Goal: Contribute content

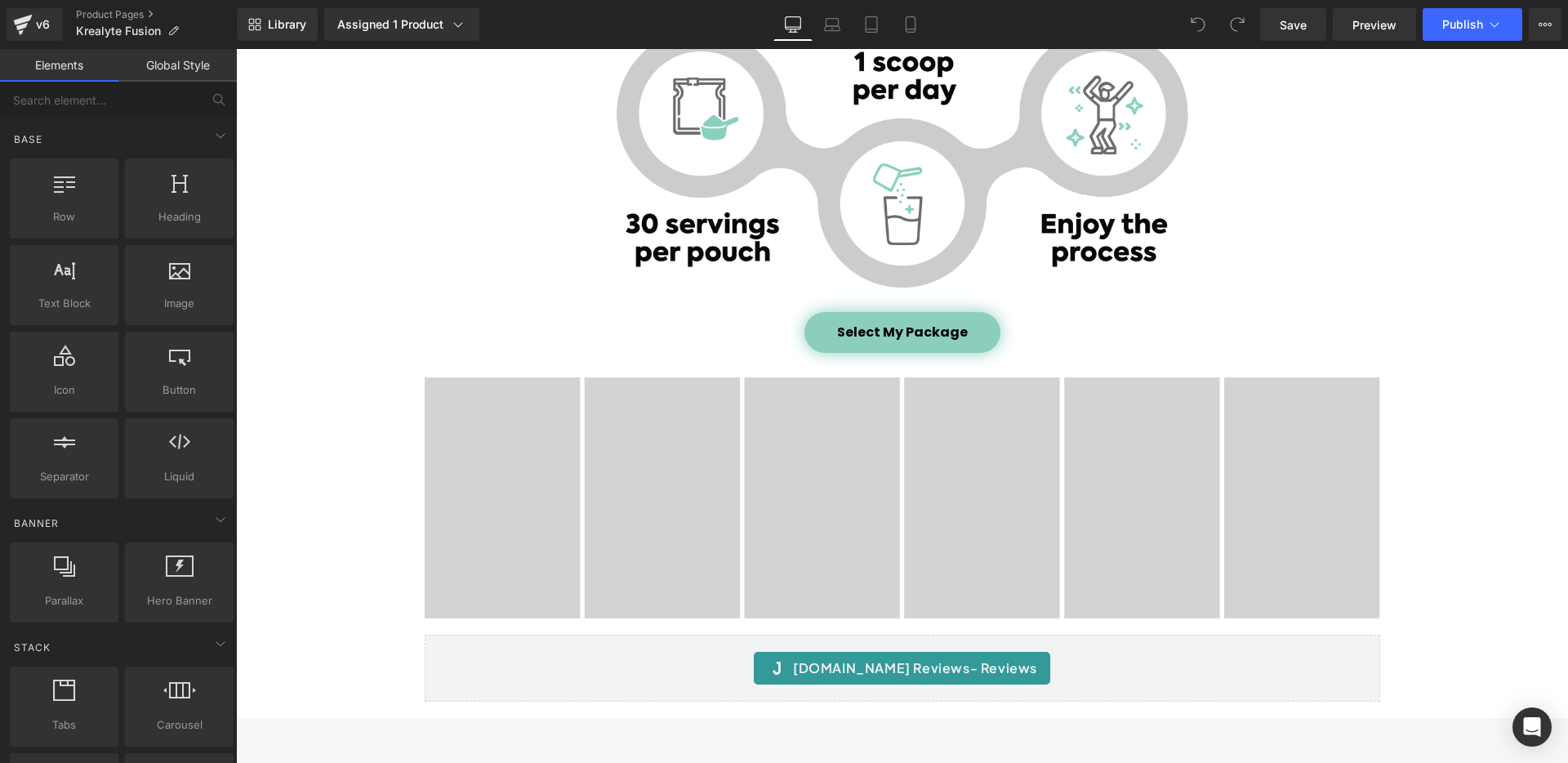
scroll to position [7190, 0]
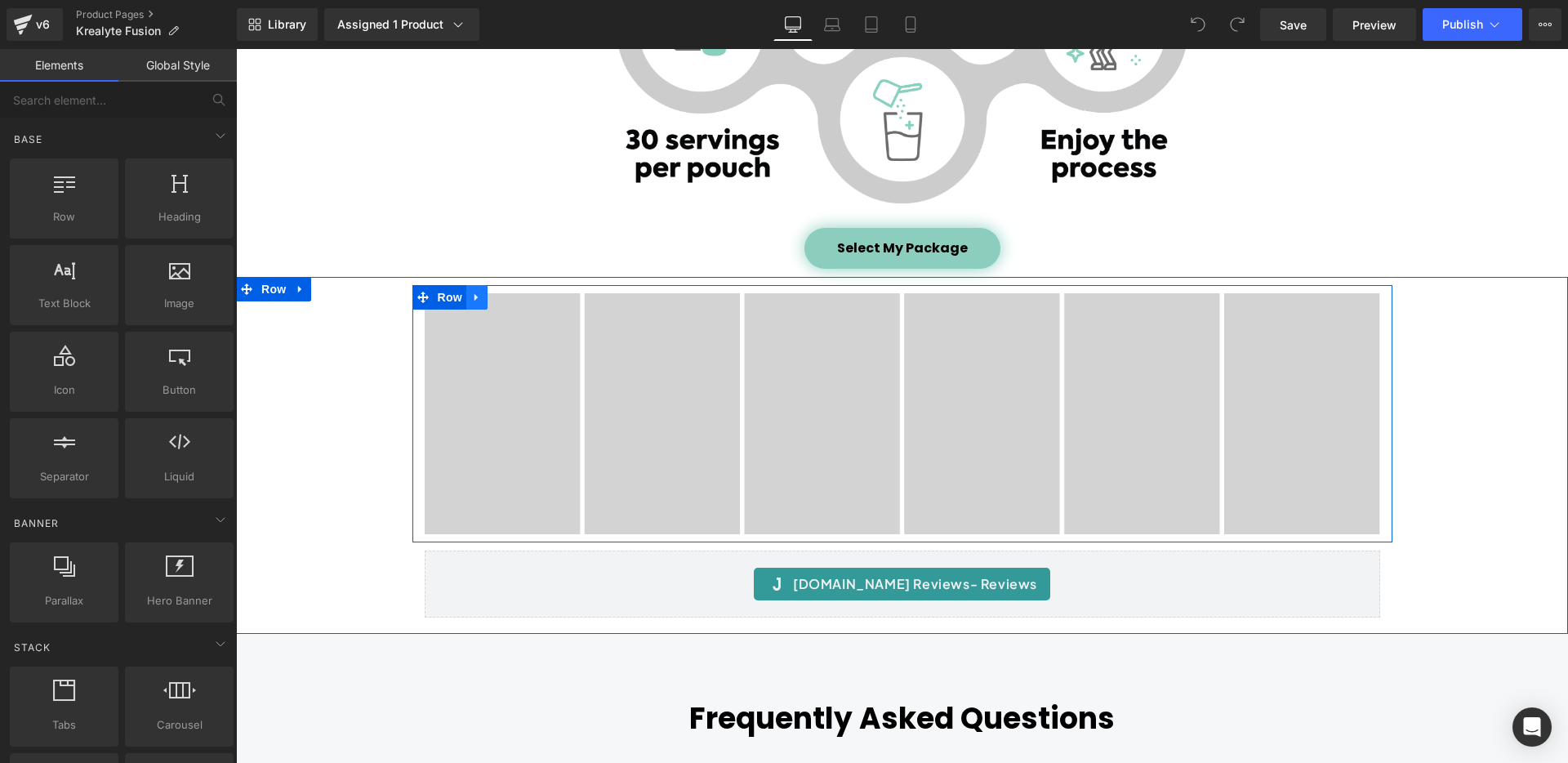
click at [474, 296] on icon at bounding box center [476, 297] width 4 height 7
click at [513, 298] on icon at bounding box center [519, 297] width 12 height 12
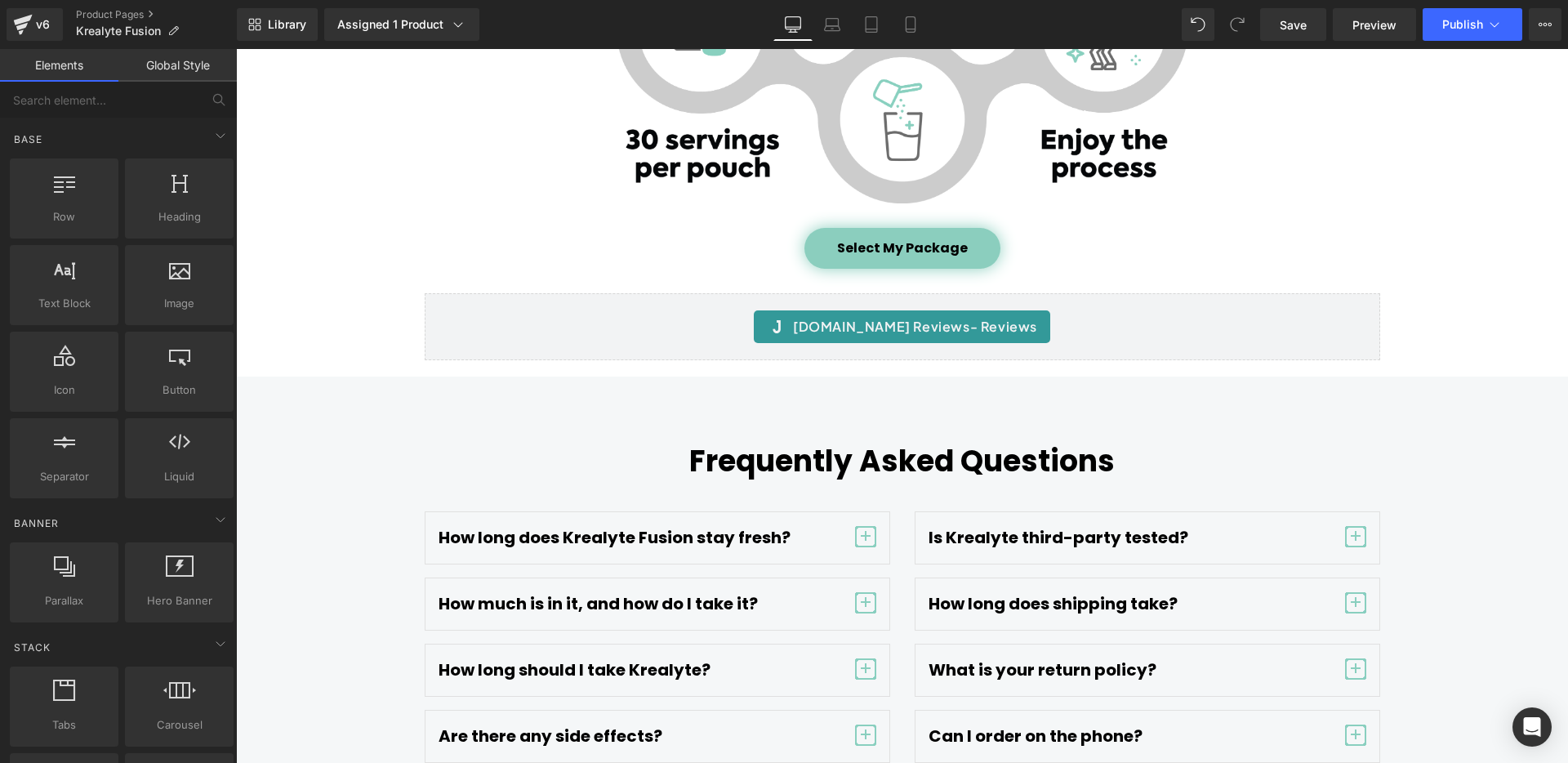
scroll to position [7171, 0]
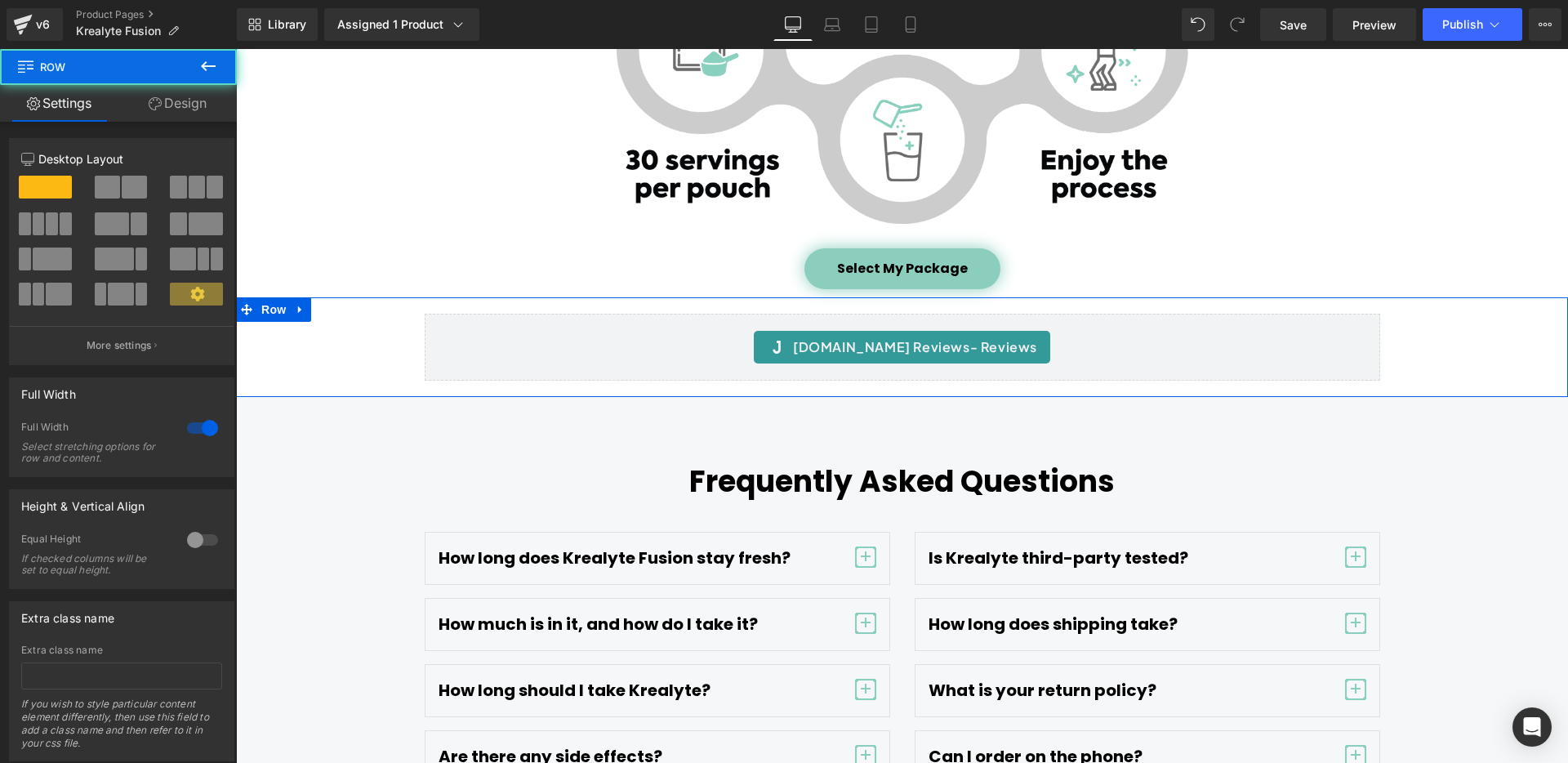
click at [373, 341] on div "Judge.me Reviews - Reviews Judge.me Reviews Row" at bounding box center [901, 347] width 1332 height 84
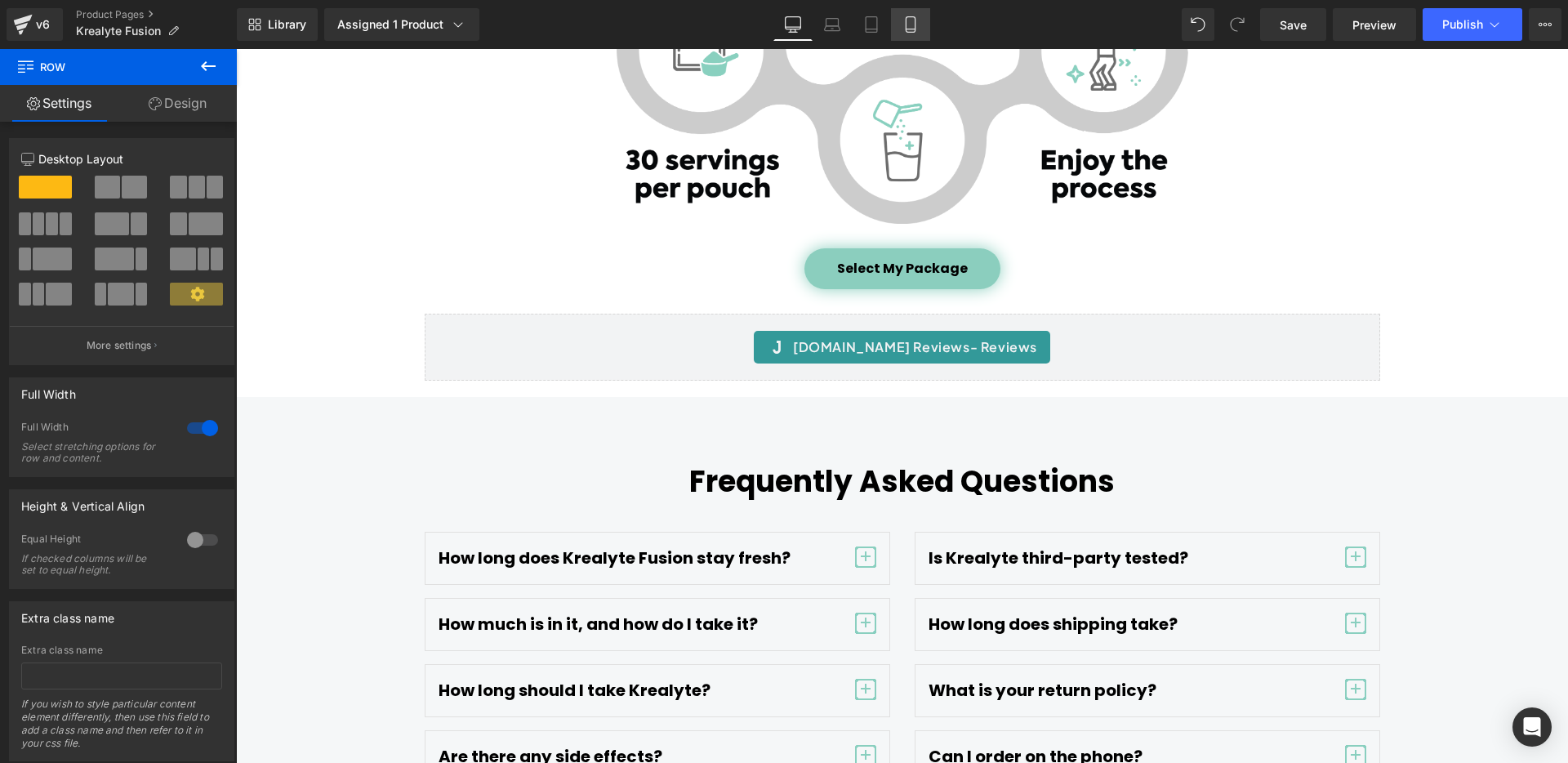
click at [914, 23] on icon at bounding box center [910, 24] width 16 height 16
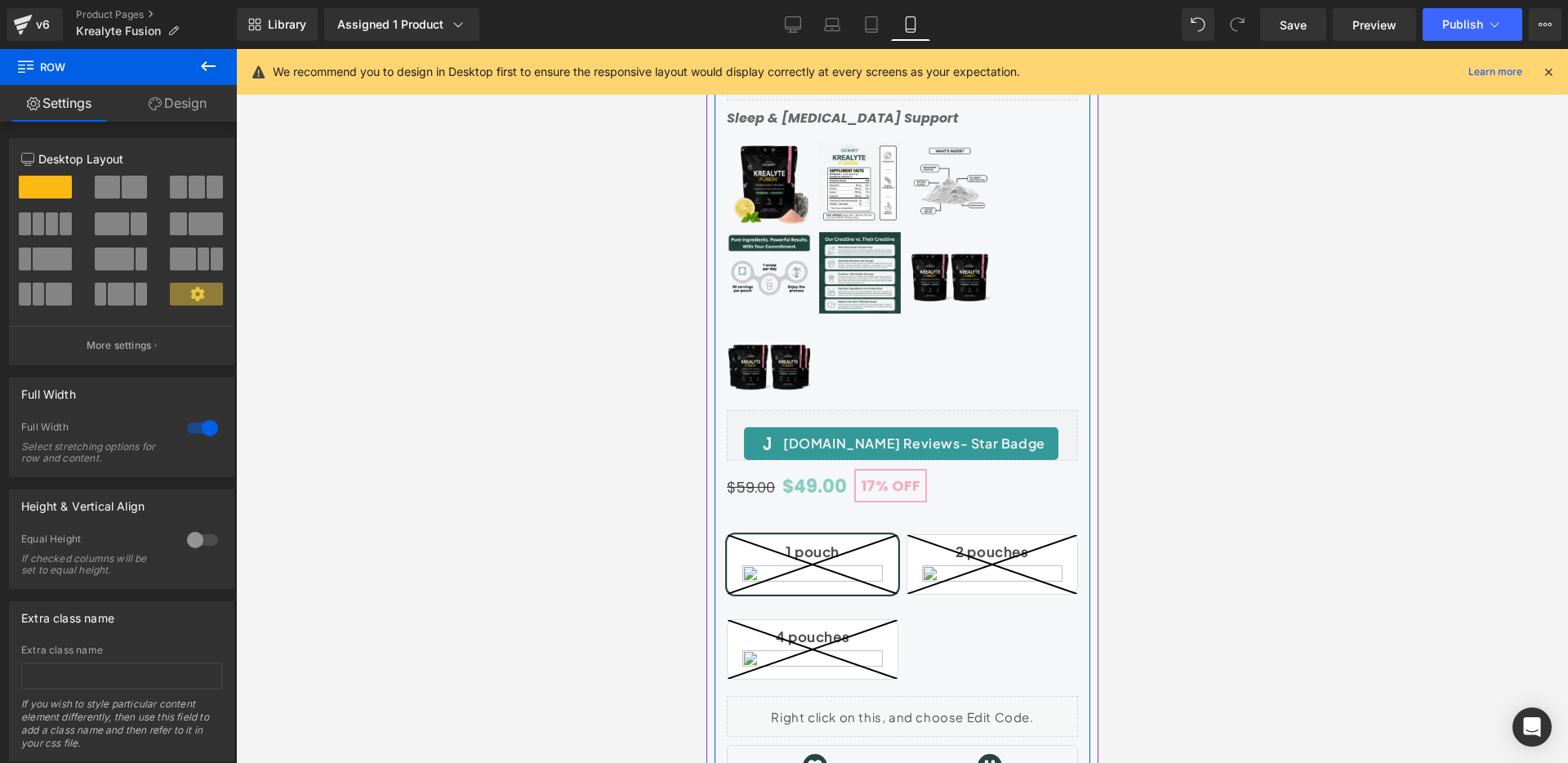
scroll to position [0, 0]
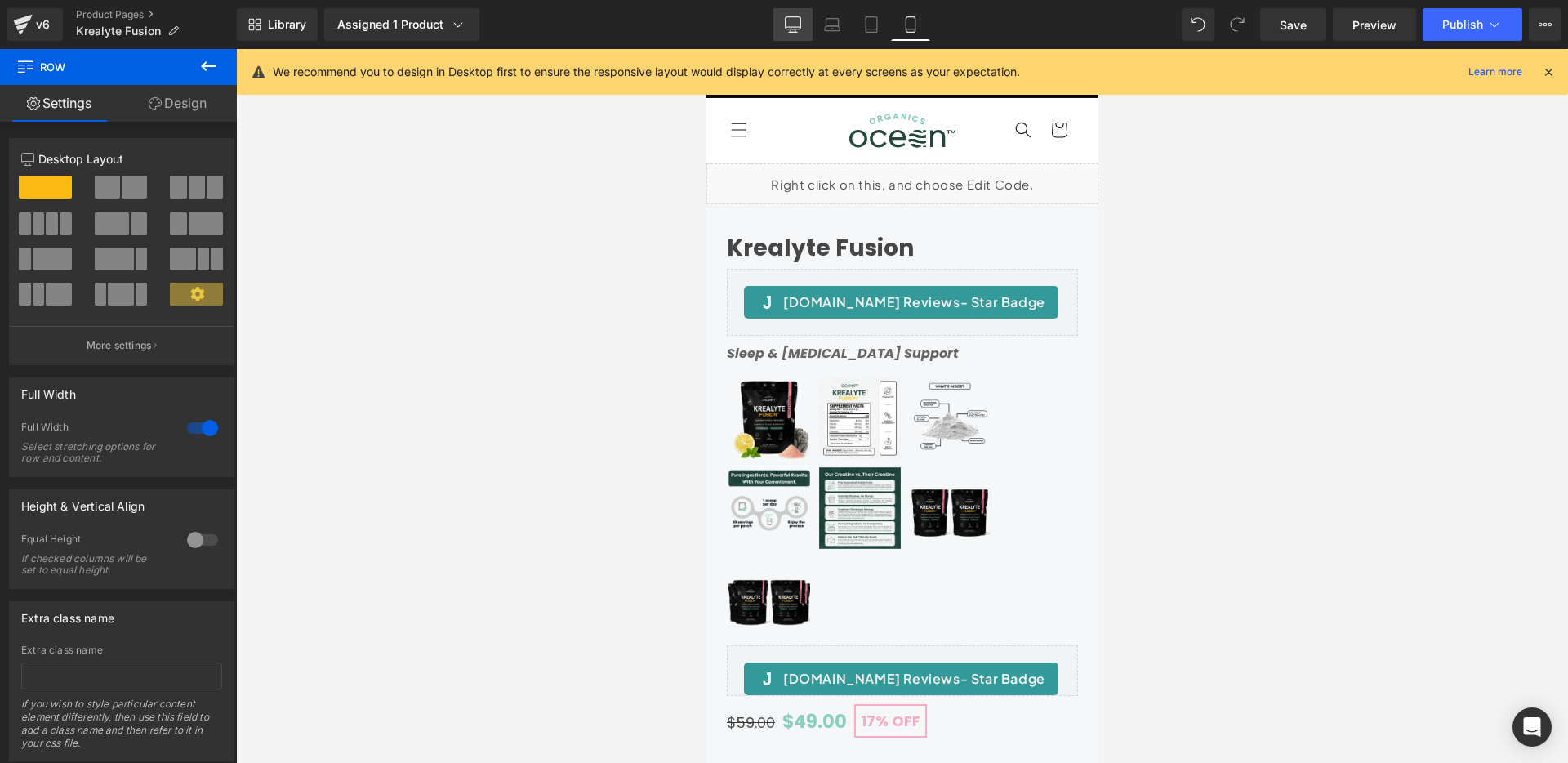
click at [788, 32] on icon at bounding box center [793, 24] width 16 height 16
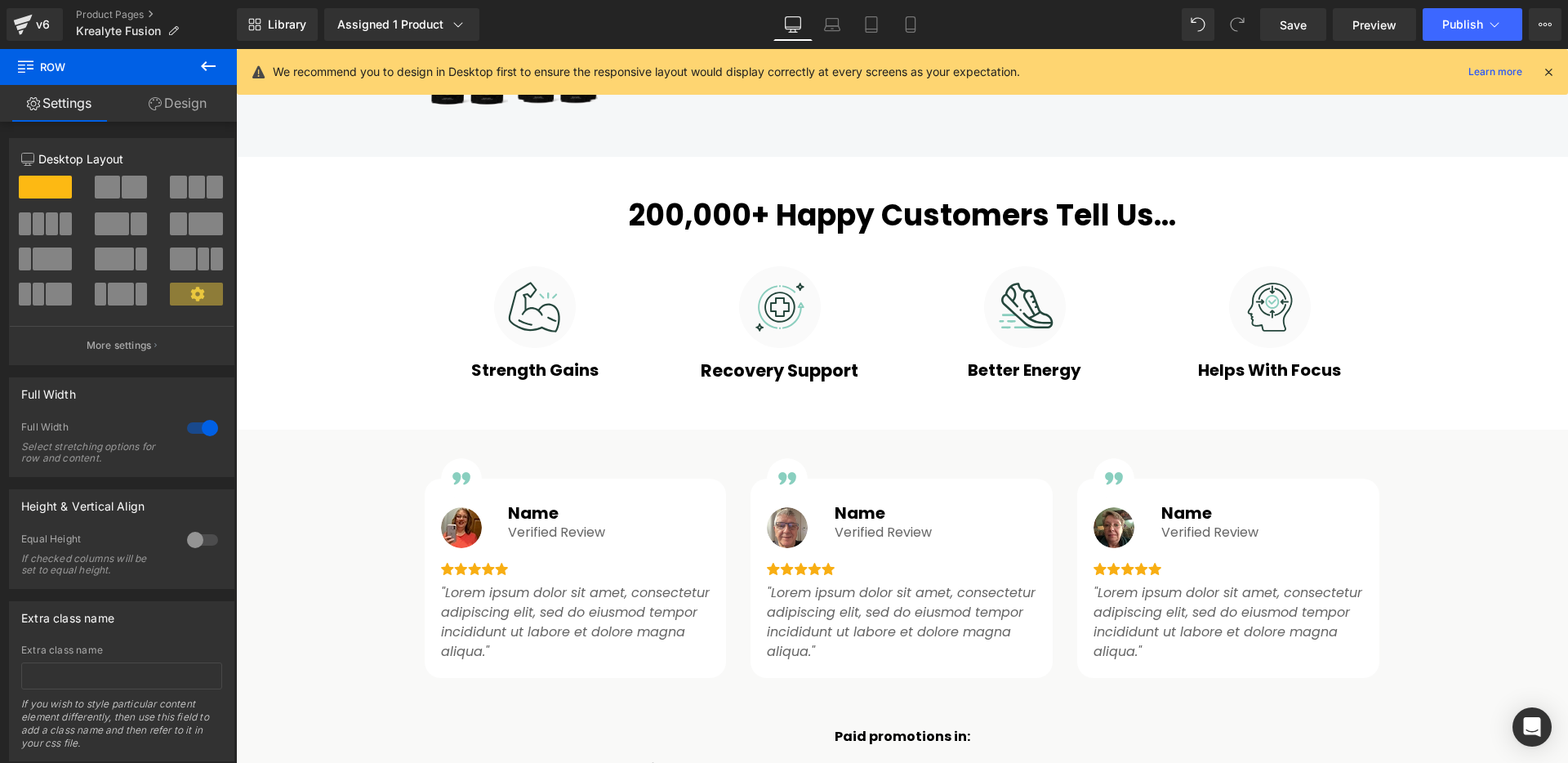
scroll to position [799, 0]
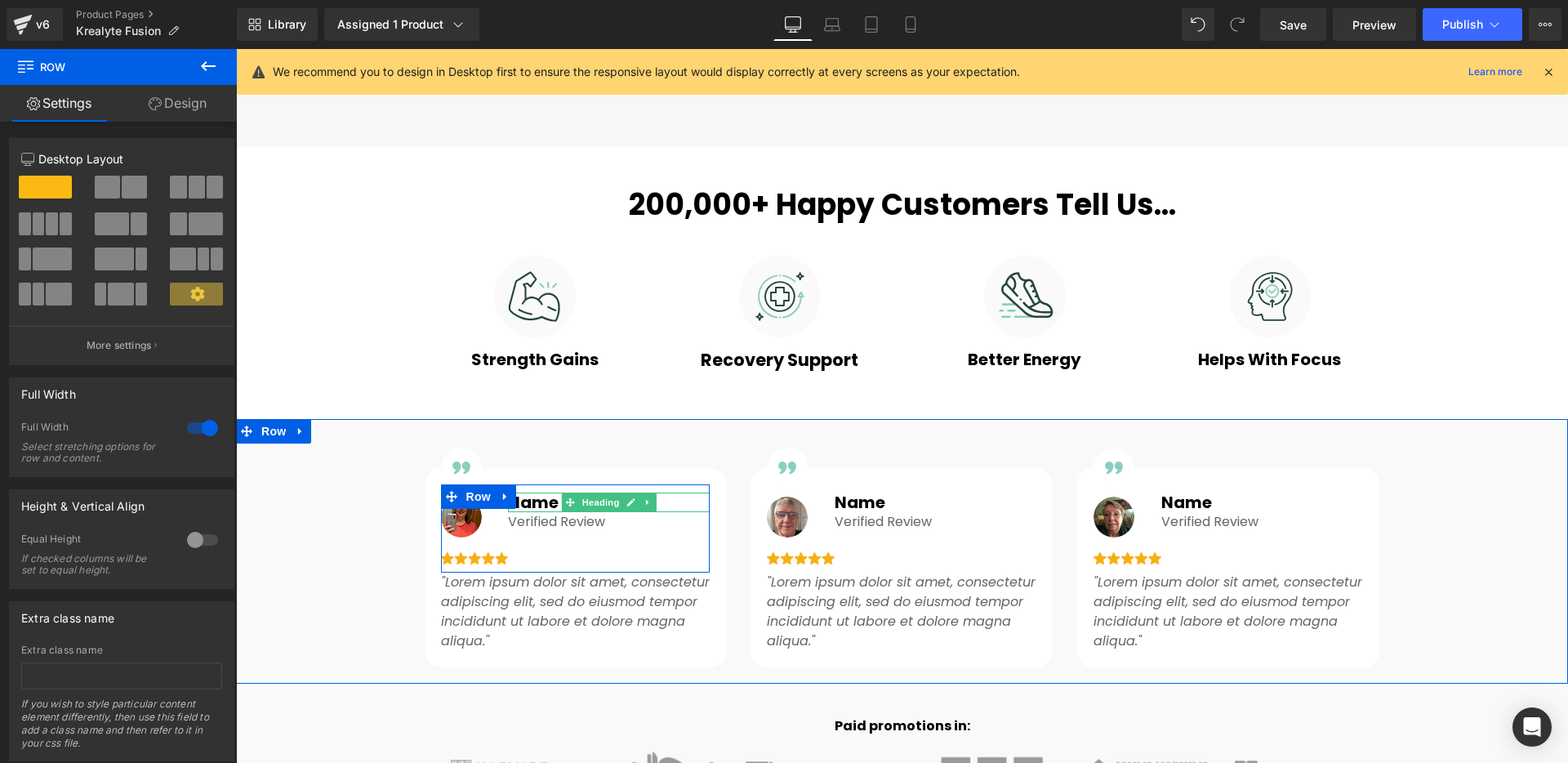
click at [538, 502] on h1 "Name" at bounding box center [609, 502] width 202 height 20
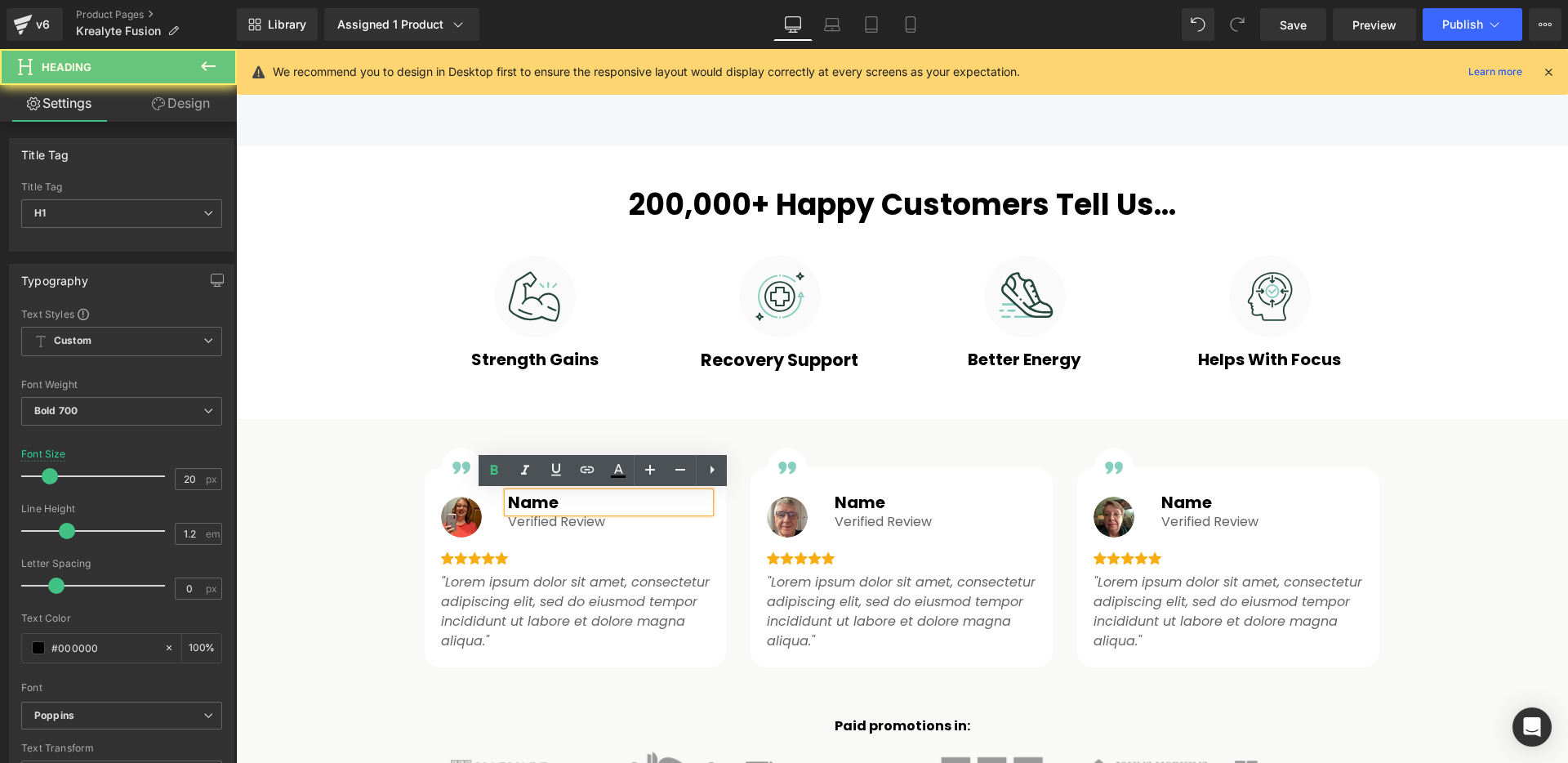
click at [536, 502] on h1 "Name" at bounding box center [609, 502] width 202 height 20
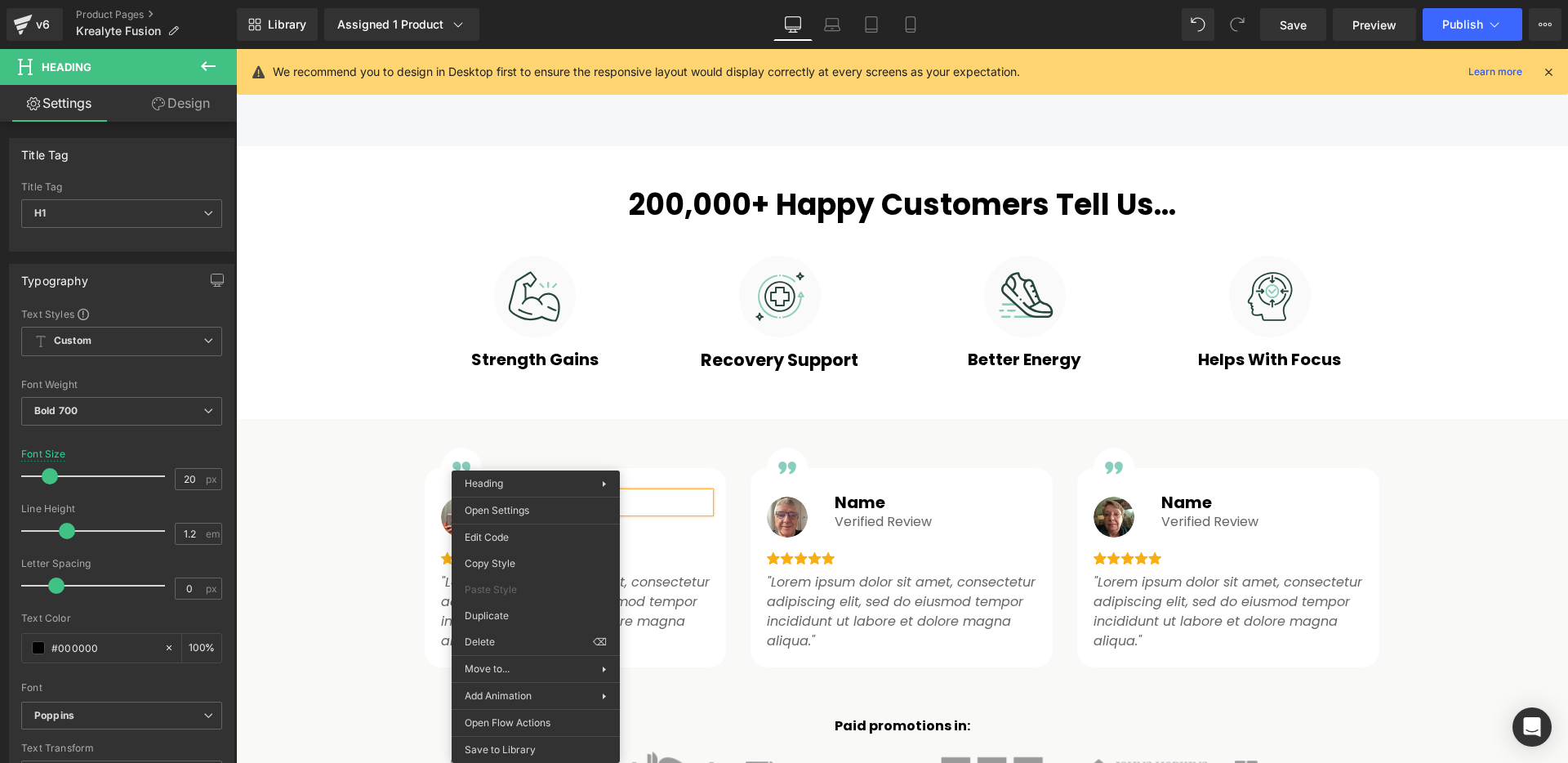
click at [629, 495] on h1 "Name" at bounding box center [609, 502] width 202 height 20
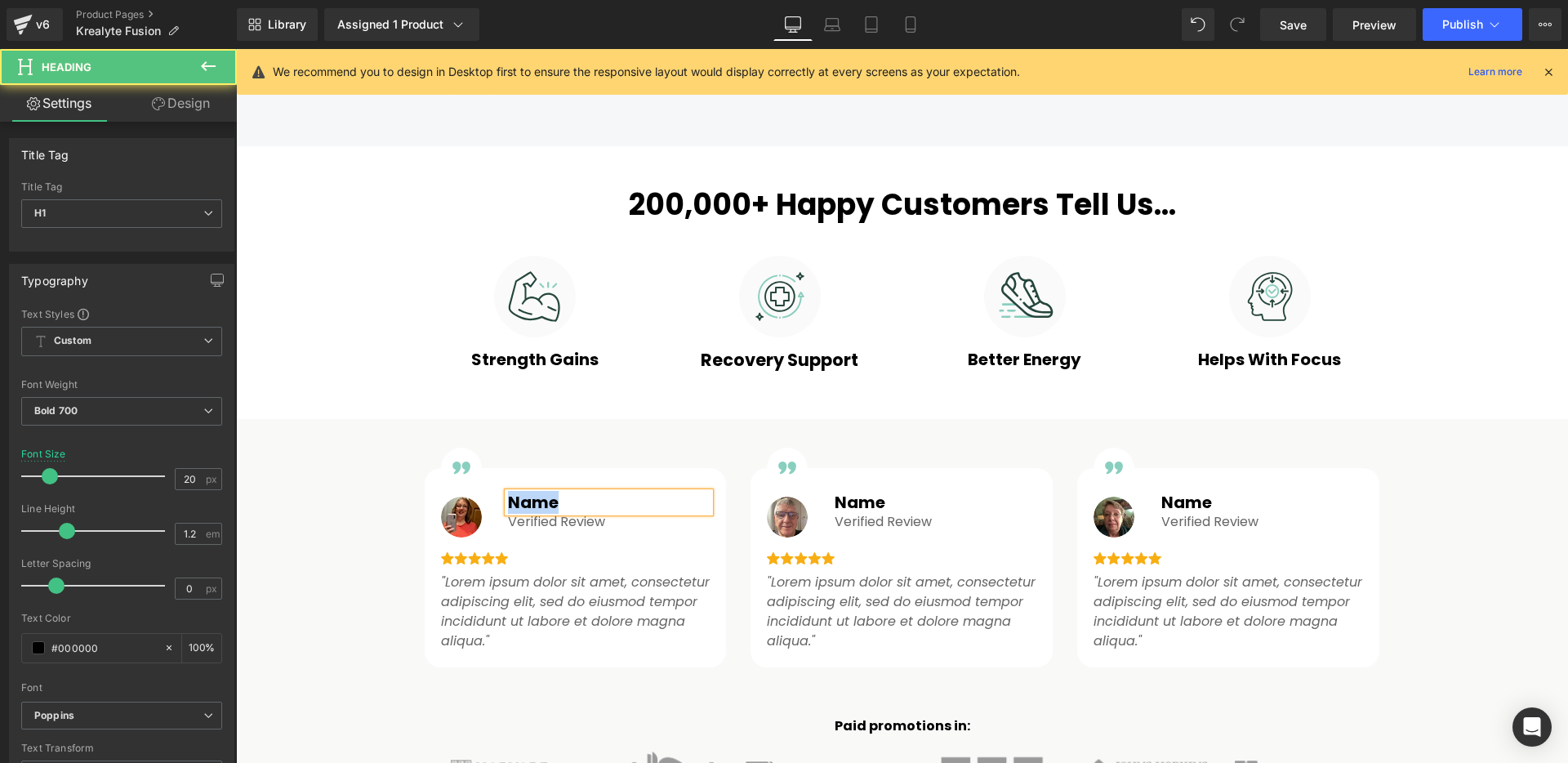
paste div
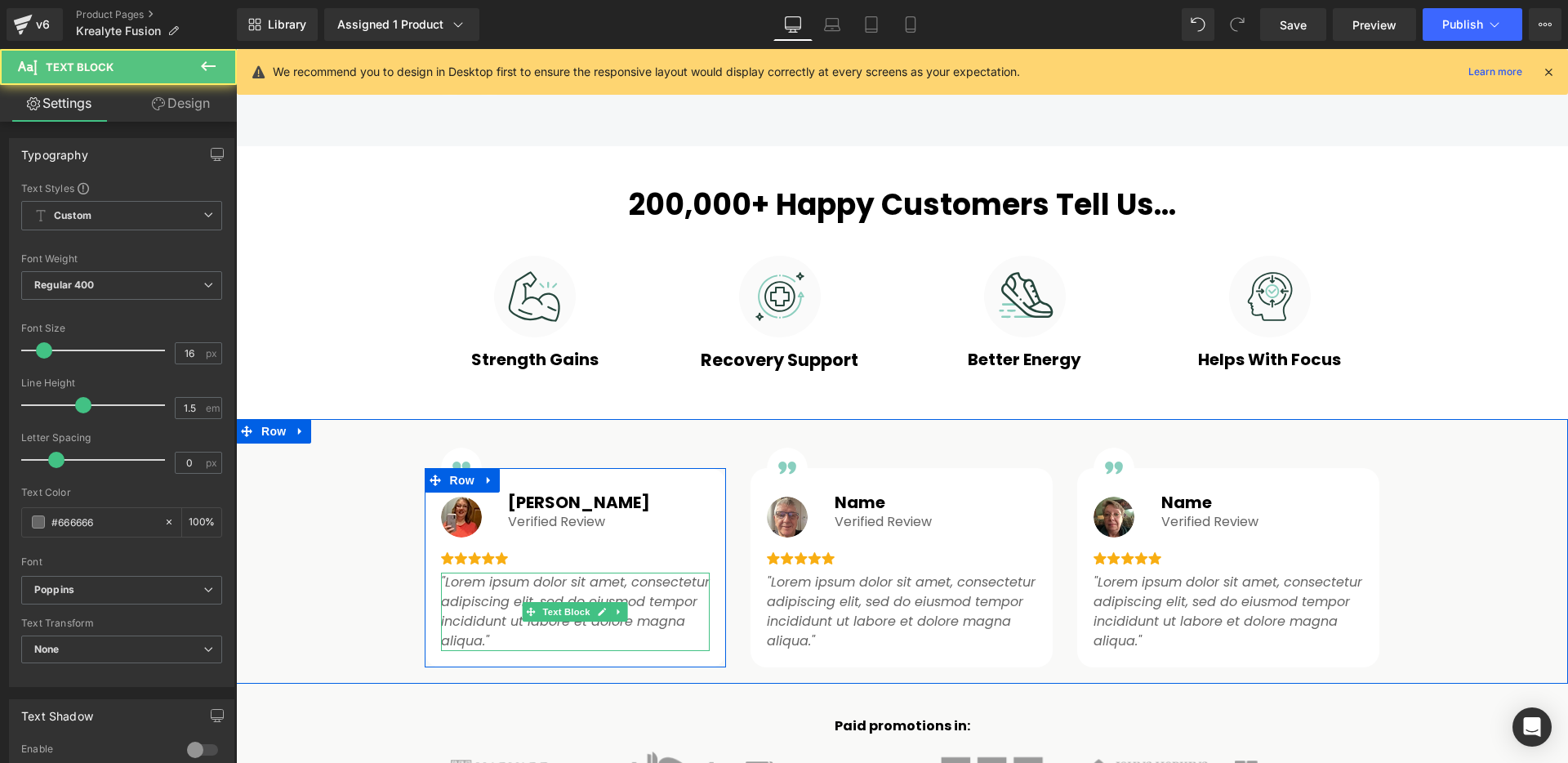
click at [502, 612] on icon ""Lorem ipsum dolor sit amet, consectetur adipiscing elit, sed do eiusmod tempor…" at bounding box center [576, 611] width 269 height 77
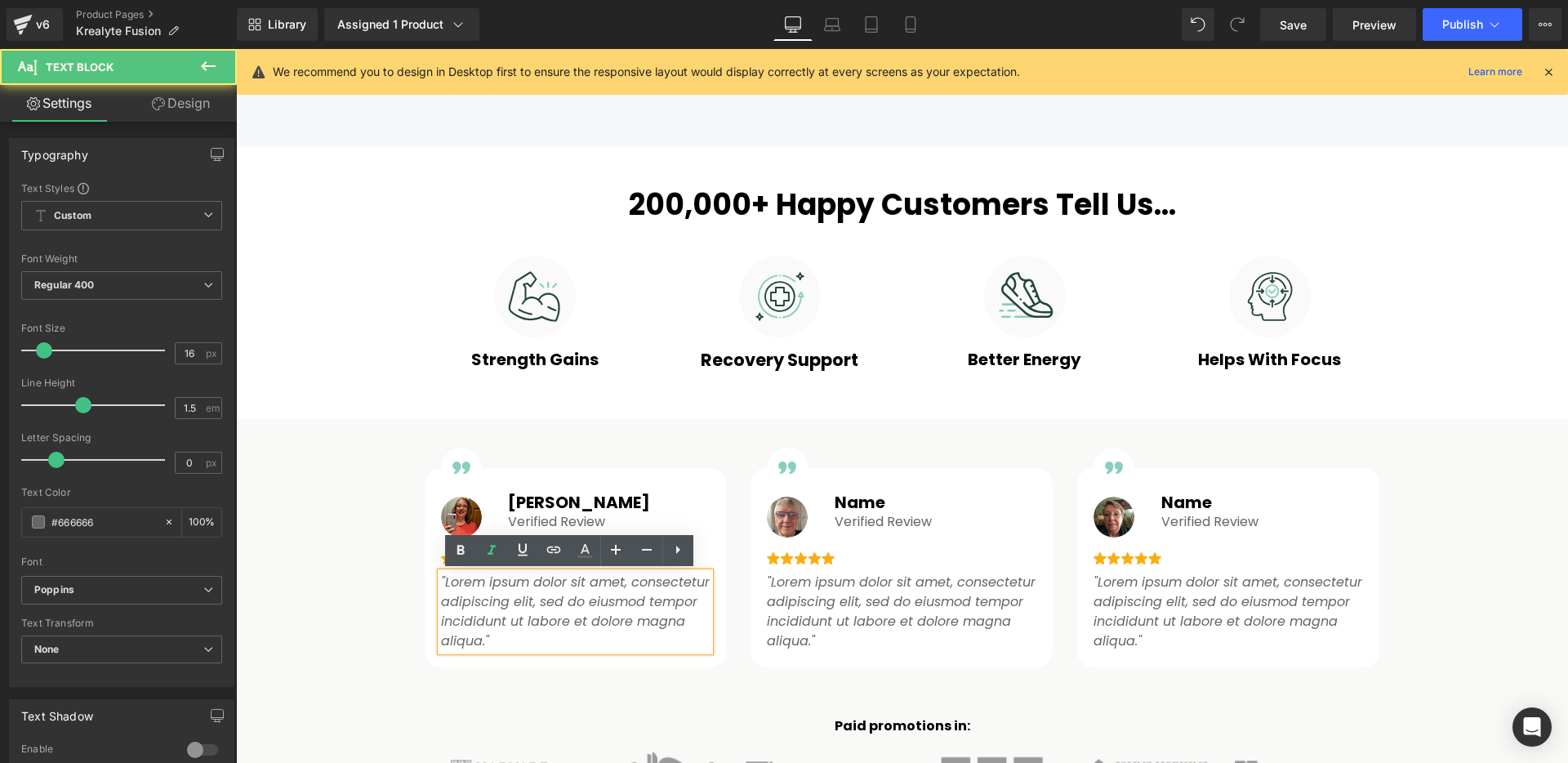
click at [501, 611] on icon ""Lorem ipsum dolor sit amet, consectetur adipiscing elit, sed do eiusmod tempor…" at bounding box center [576, 611] width 269 height 77
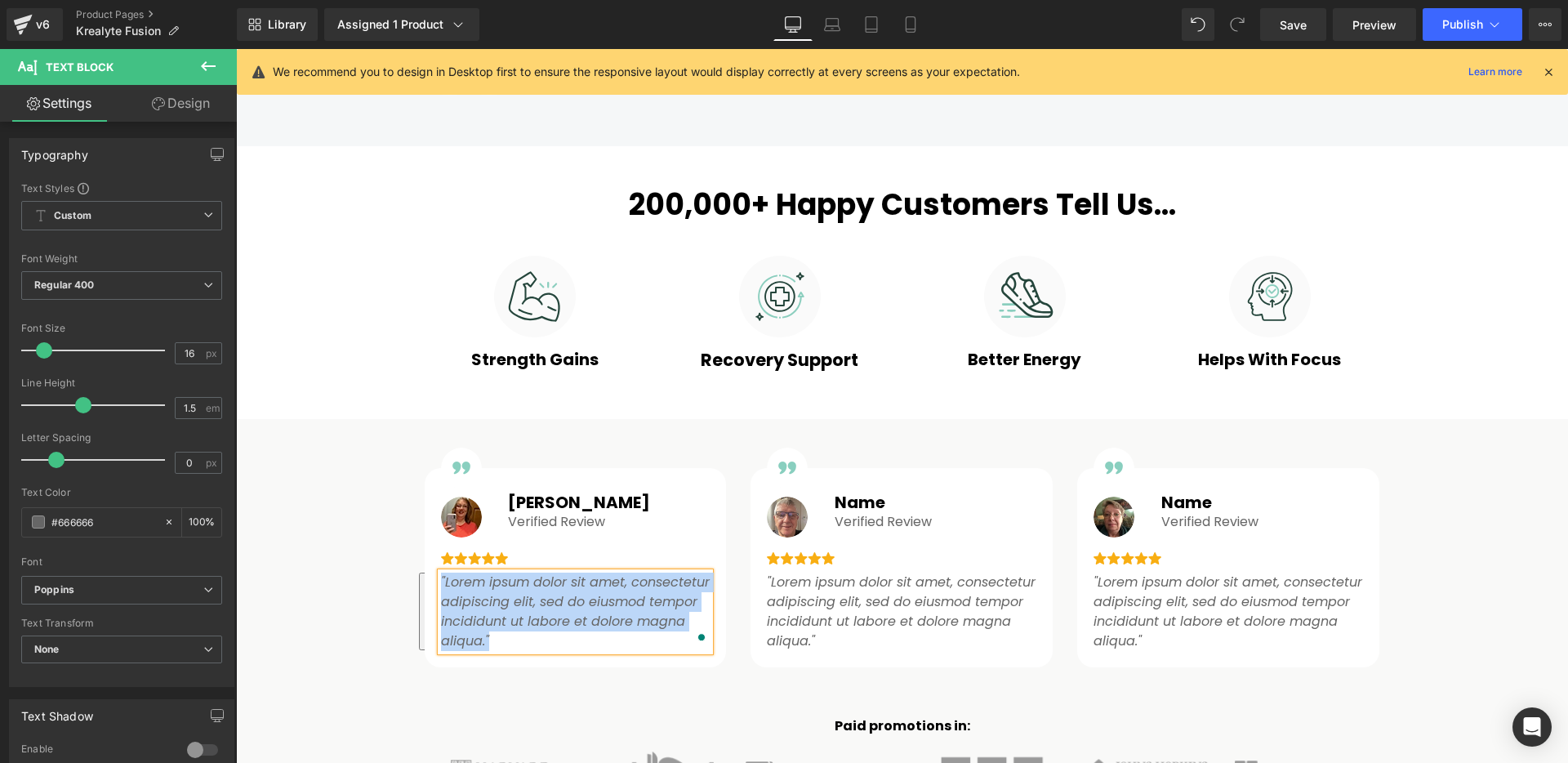
paste div "To enrich screen reader interactions, please activate Accessibility in Grammarl…"
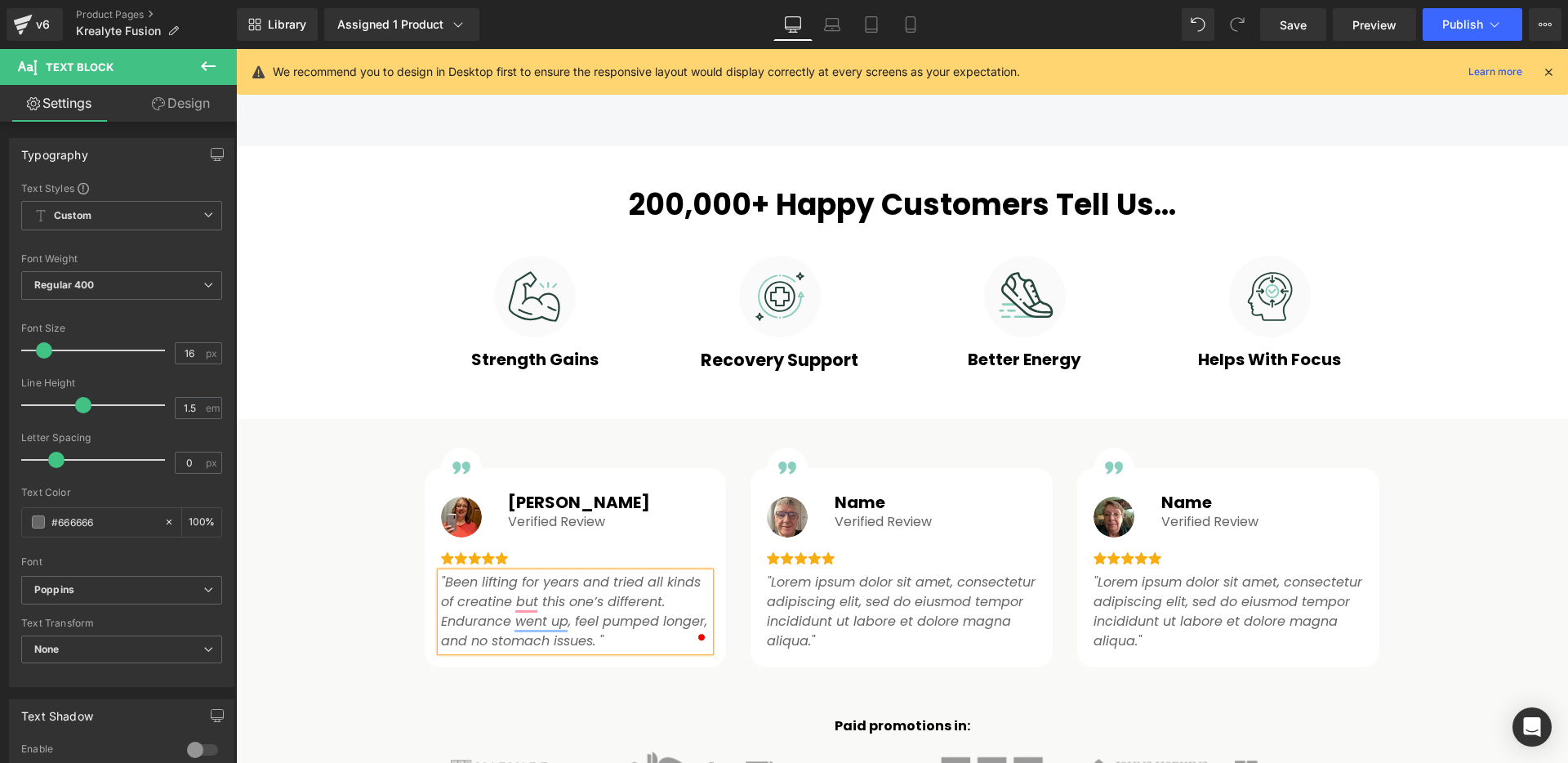
click at [313, 567] on div "Image Image Image Kevin B. Heading Verified Review Text Block Row "Been lifting…" at bounding box center [901, 559] width 1332 height 232
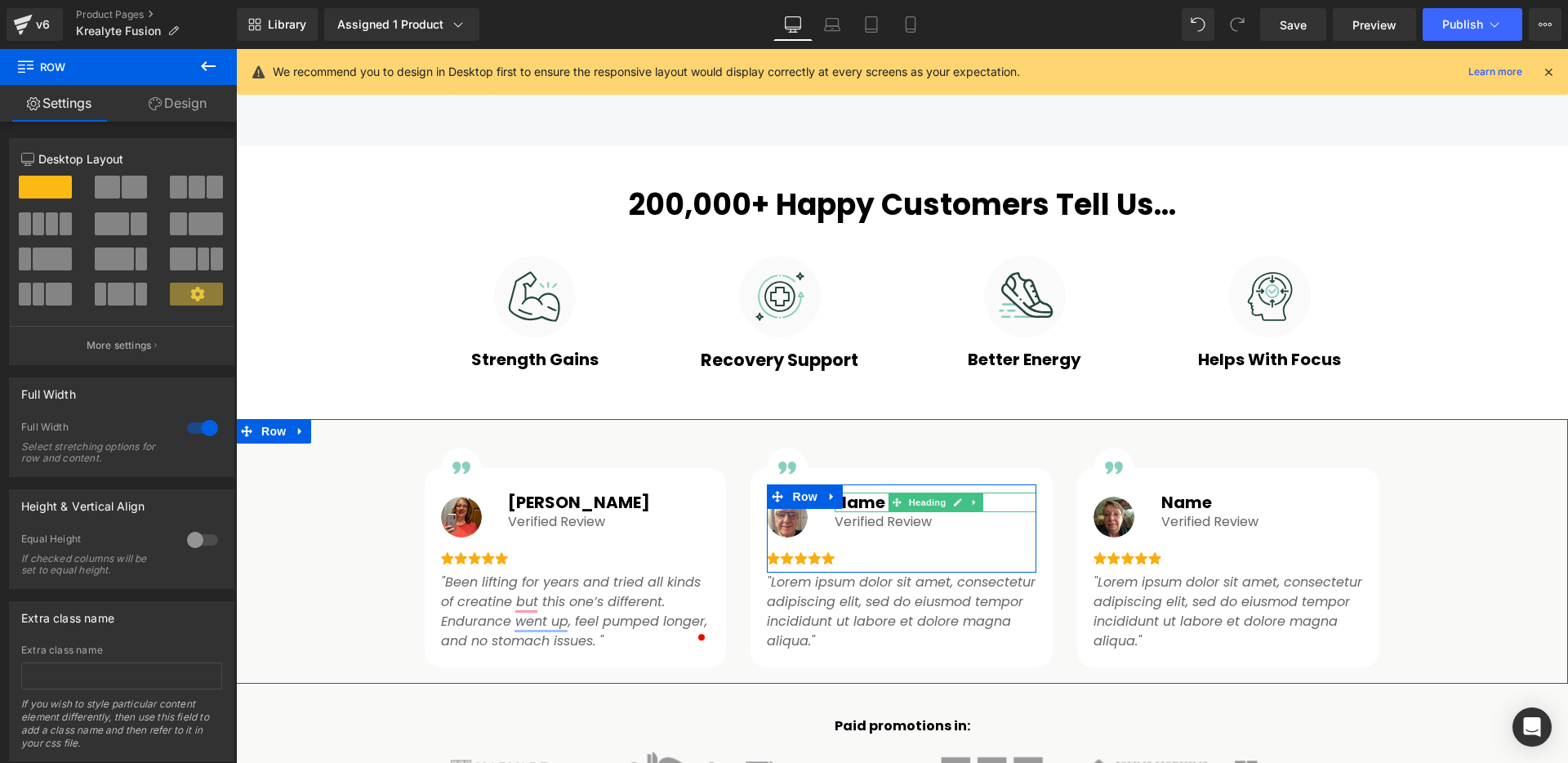
click at [866, 506] on h1 "Name" at bounding box center [935, 502] width 202 height 20
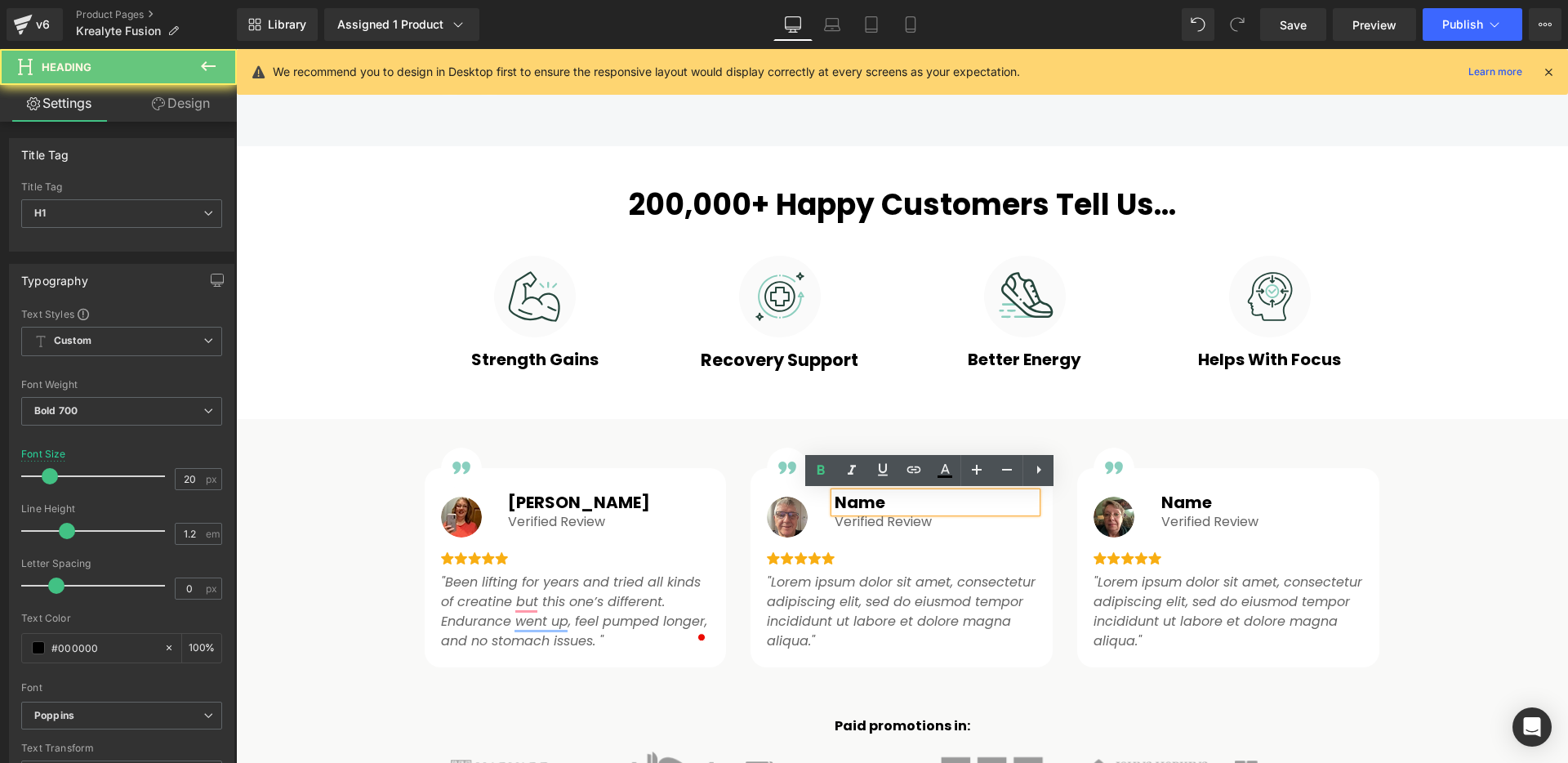
click at [863, 504] on h1 "Name" at bounding box center [935, 502] width 202 height 20
click at [863, 503] on h1 "Name" at bounding box center [935, 502] width 202 height 20
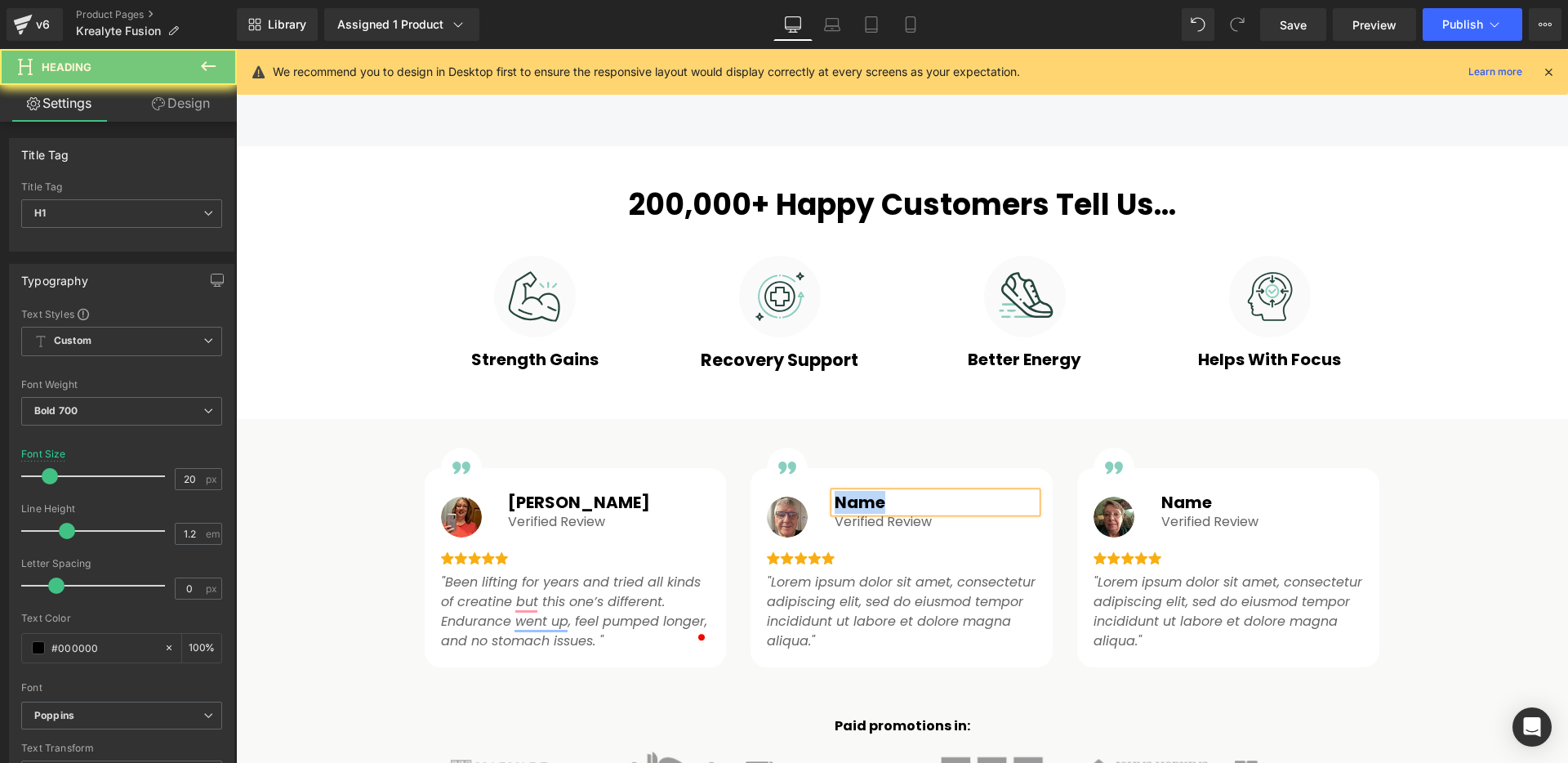
paste div
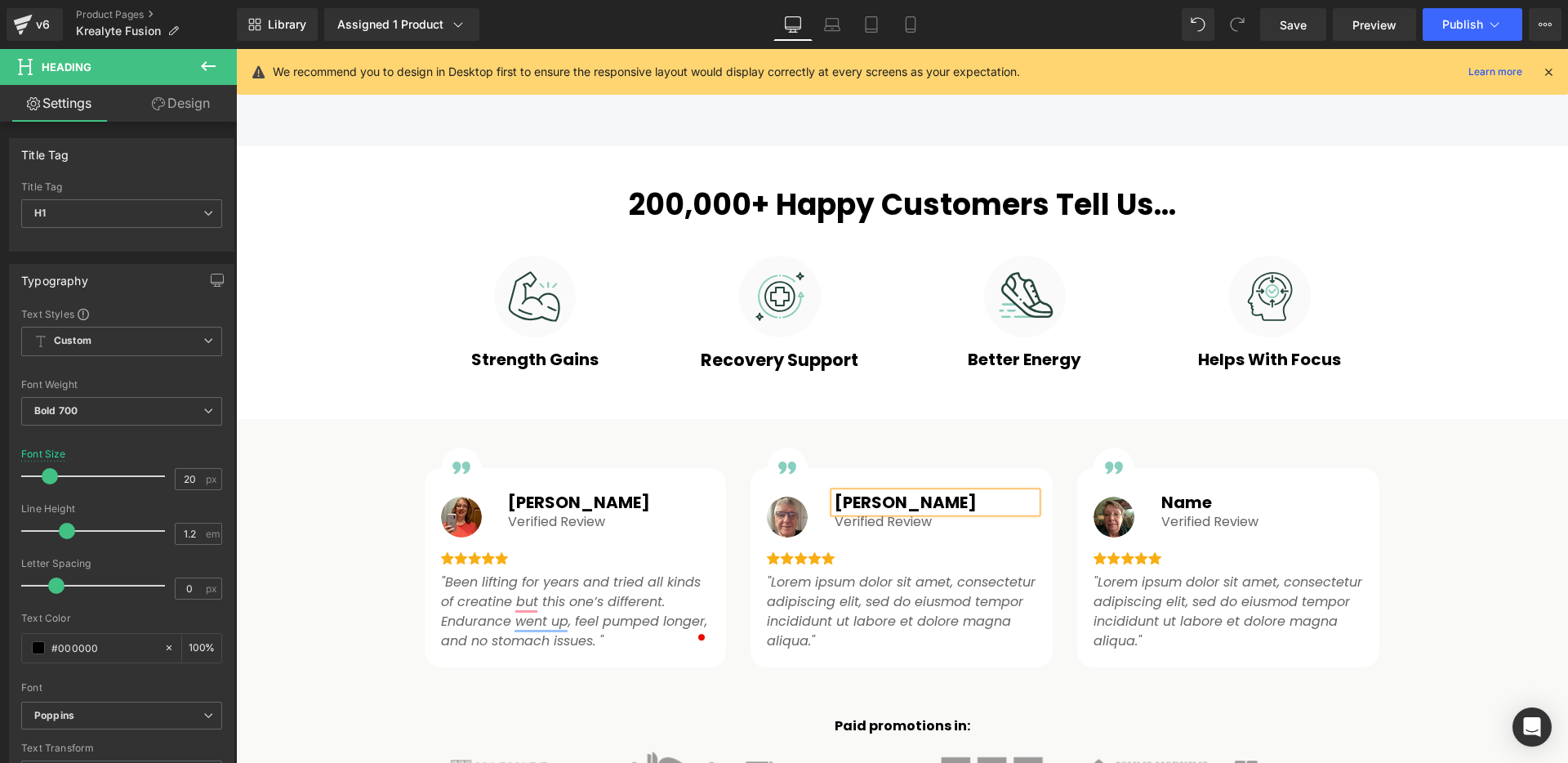
click at [836, 600] on icon ""Lorem ipsum dolor sit amet, consectetur adipiscing elit, sed do eiusmod tempor…" at bounding box center [901, 611] width 269 height 77
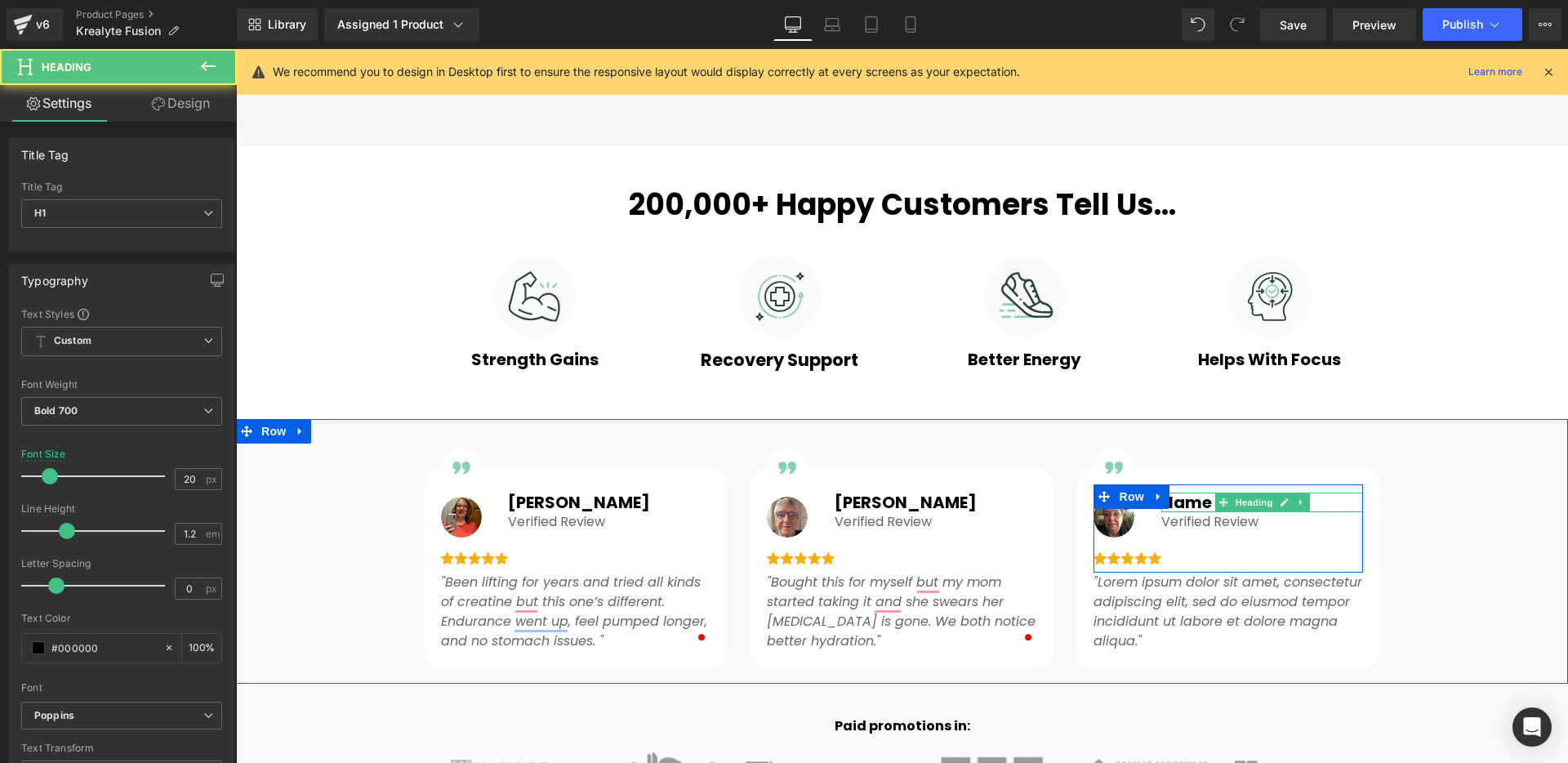
click at [1176, 502] on h1 "Name" at bounding box center [1262, 502] width 202 height 20
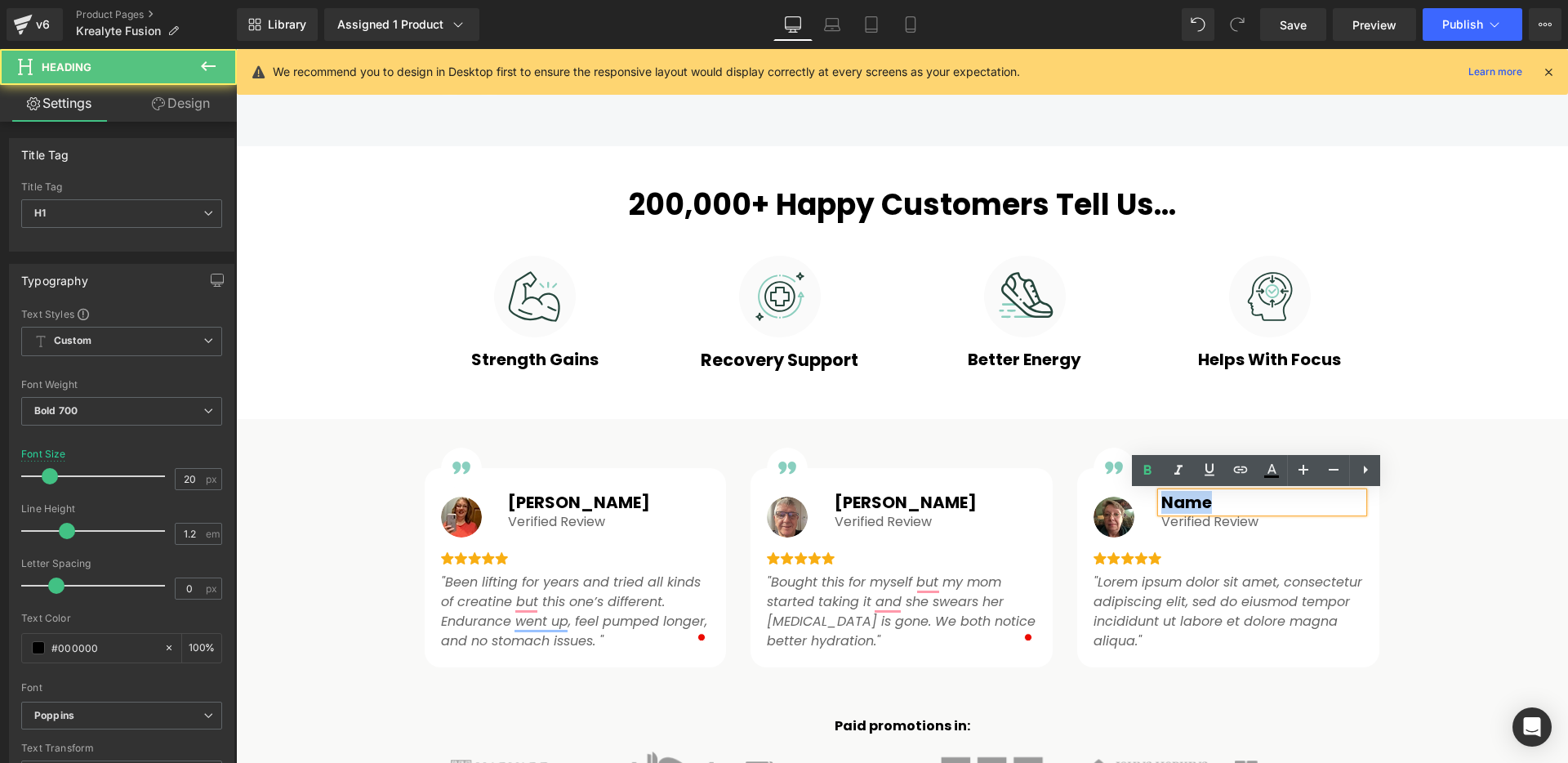
click at [1176, 502] on h1 "Name" at bounding box center [1262, 502] width 202 height 20
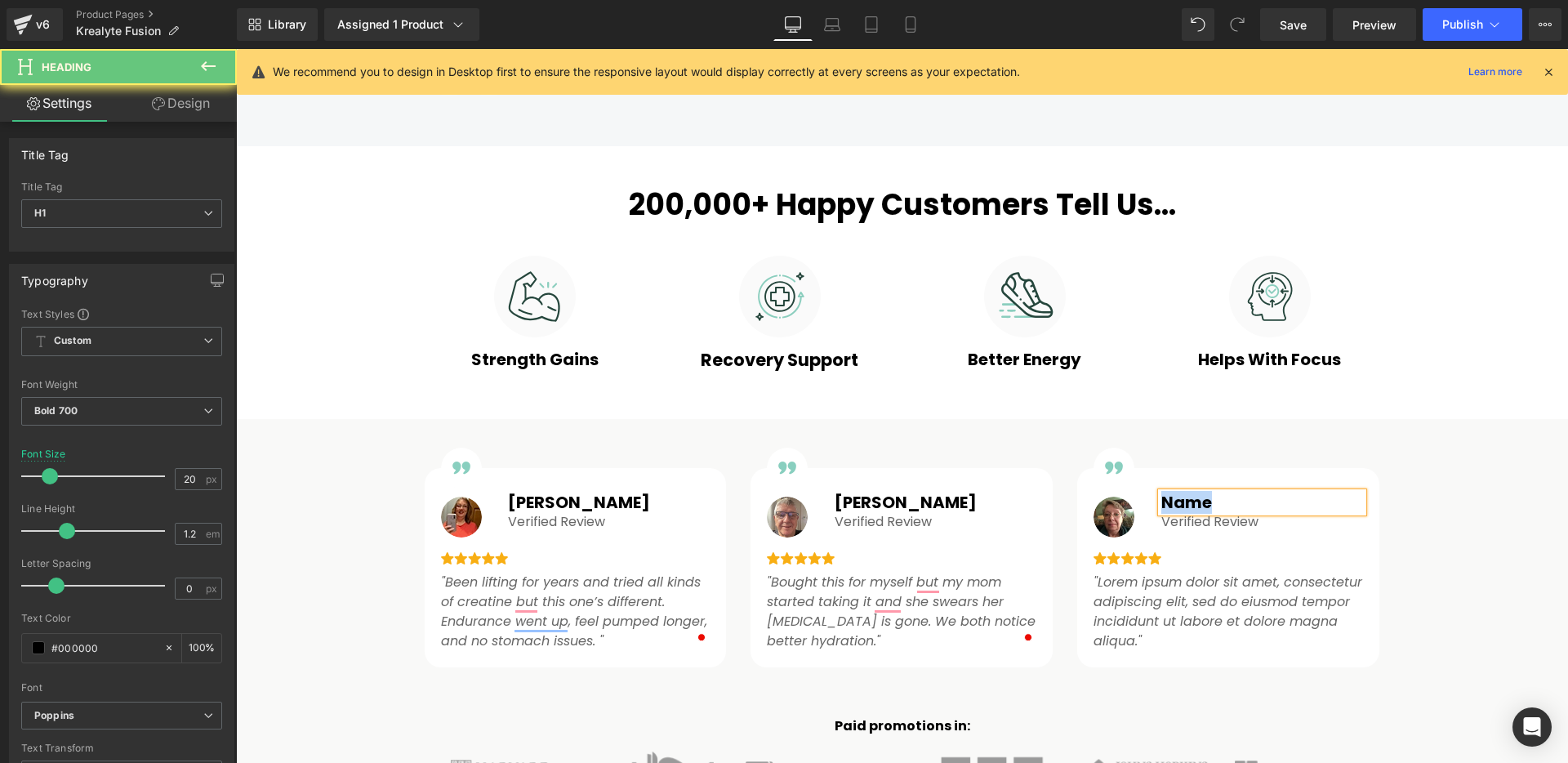
paste div
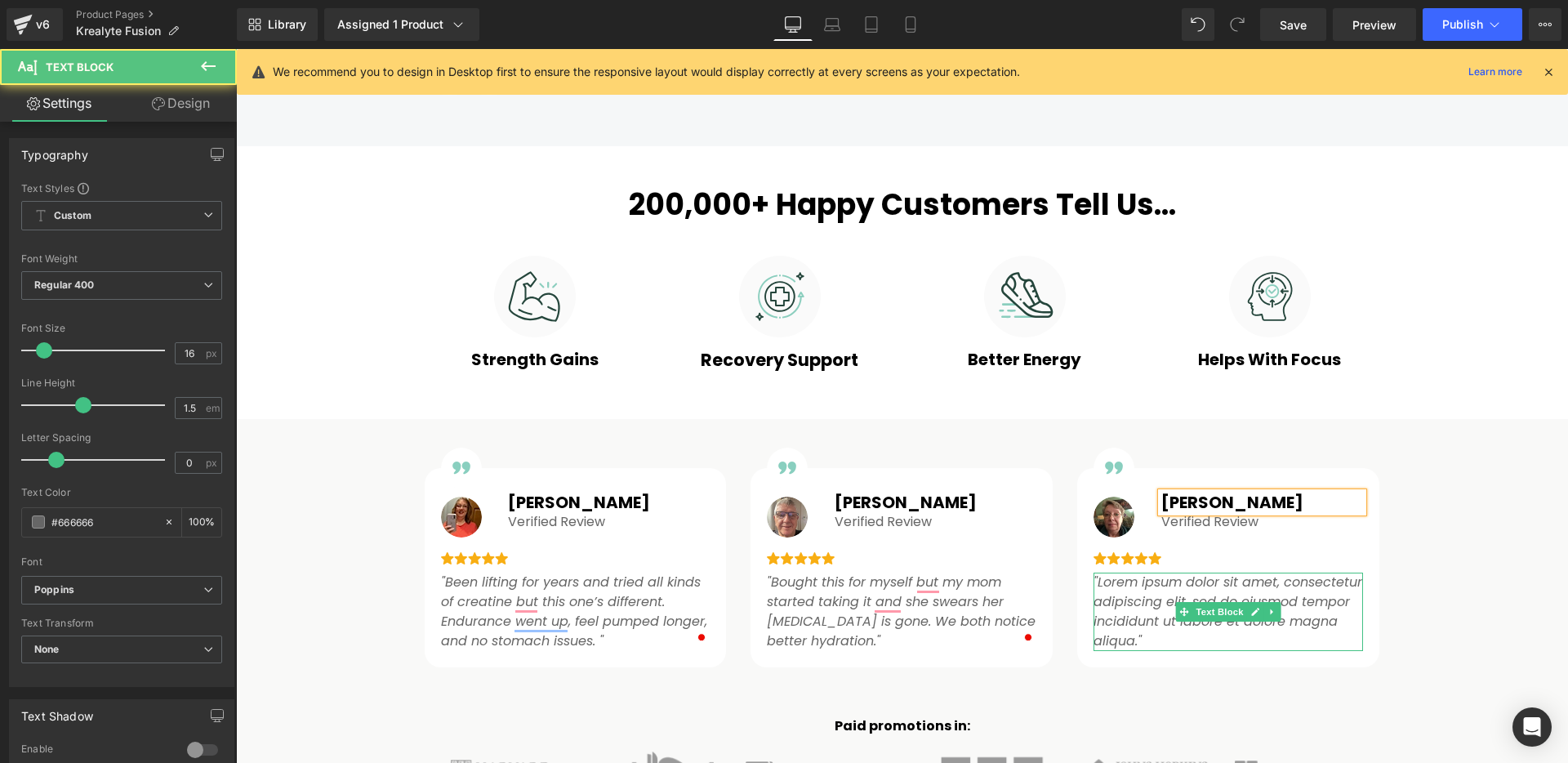
click at [1158, 603] on icon ""Lorem ipsum dolor sit amet, consectetur adipiscing elit, sed do eiusmod tempor…" at bounding box center [1228, 611] width 269 height 77
click at [1144, 597] on icon ""Lorem ipsum dolor sit amet, consectetur adipiscing elit, sed do eiusmod tempor…" at bounding box center [1228, 611] width 269 height 77
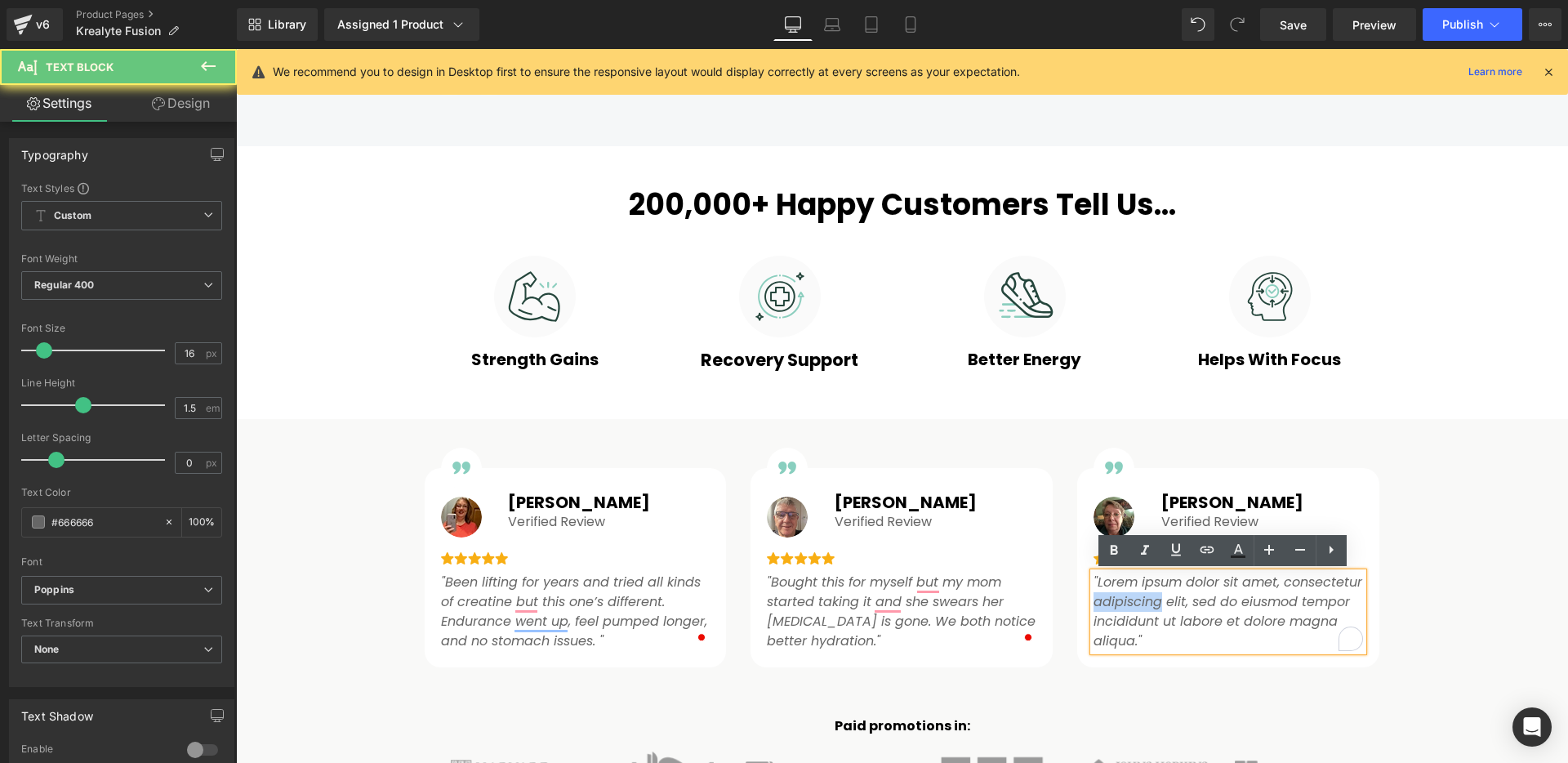
click at [1144, 597] on icon ""Lorem ipsum dolor sit amet, consectetur adipiscing elit, sed do eiusmod tempor…" at bounding box center [1228, 611] width 269 height 77
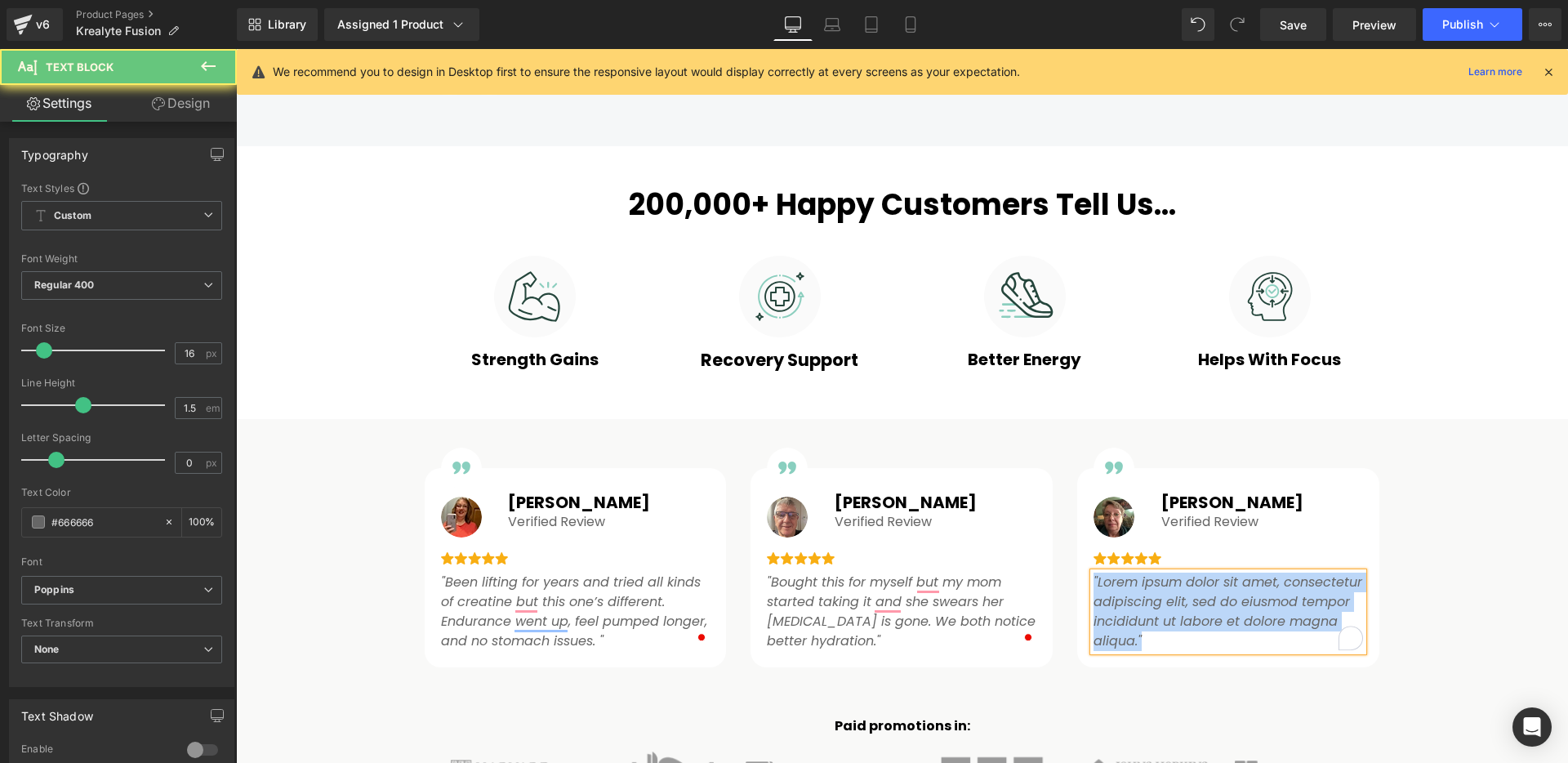
paste div "To enrich screen reader interactions, please activate Accessibility in Grammarl…"
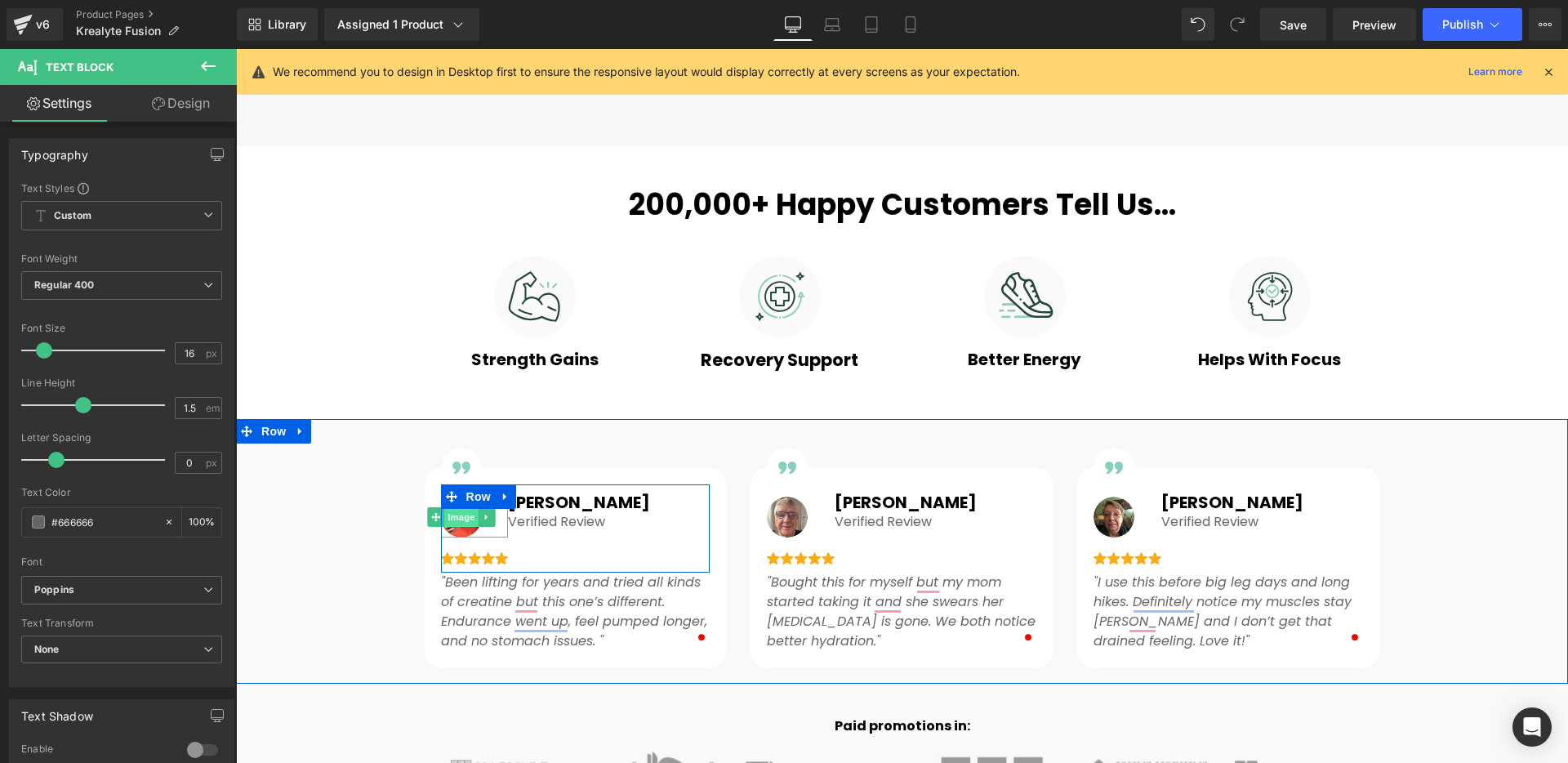
click at [457, 519] on span "Image" at bounding box center [461, 517] width 35 height 20
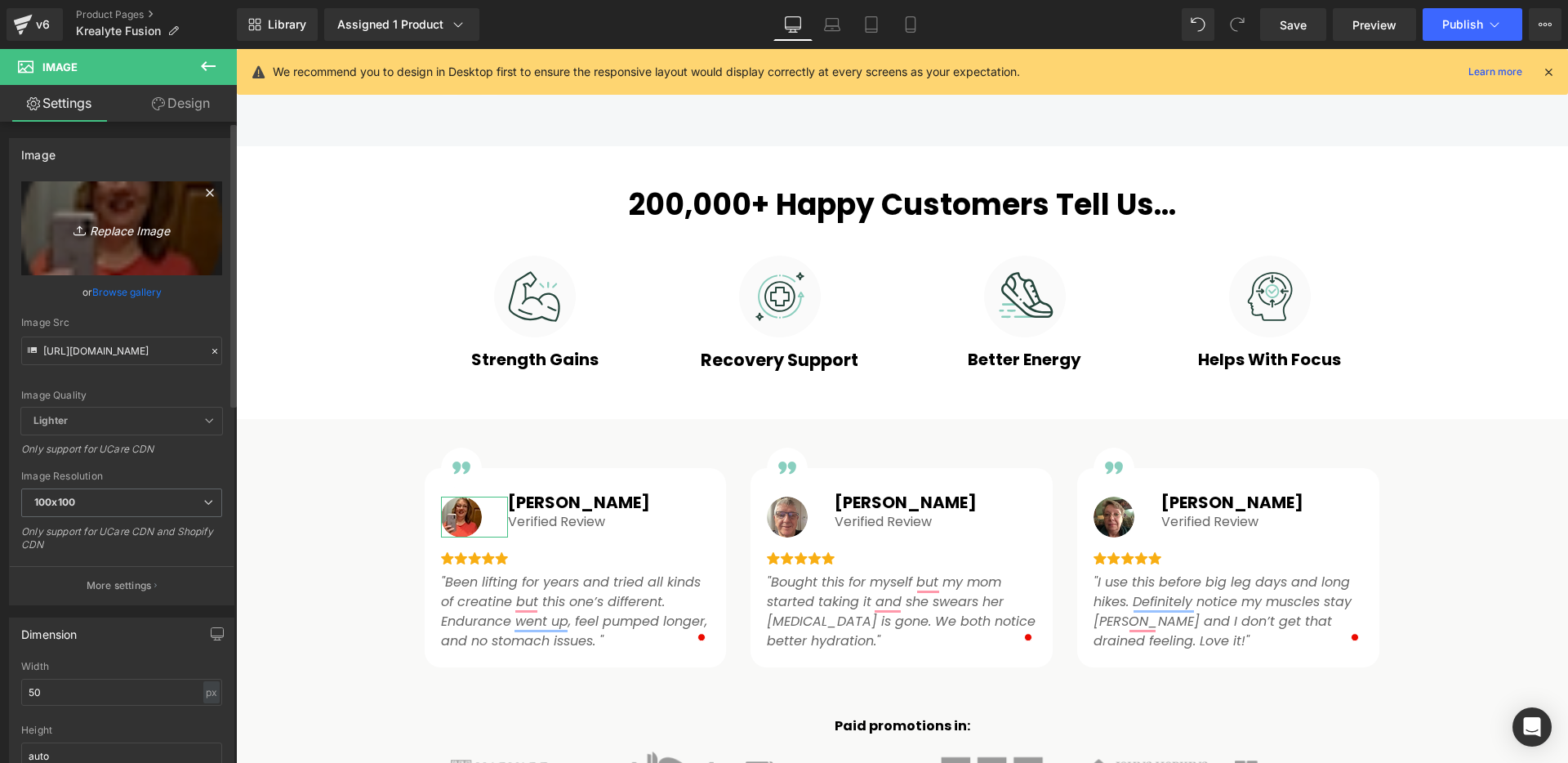
click at [118, 224] on icon "Replace Image" at bounding box center [121, 228] width 131 height 20
type input "C:\fakepath\img-rev-1.webp"
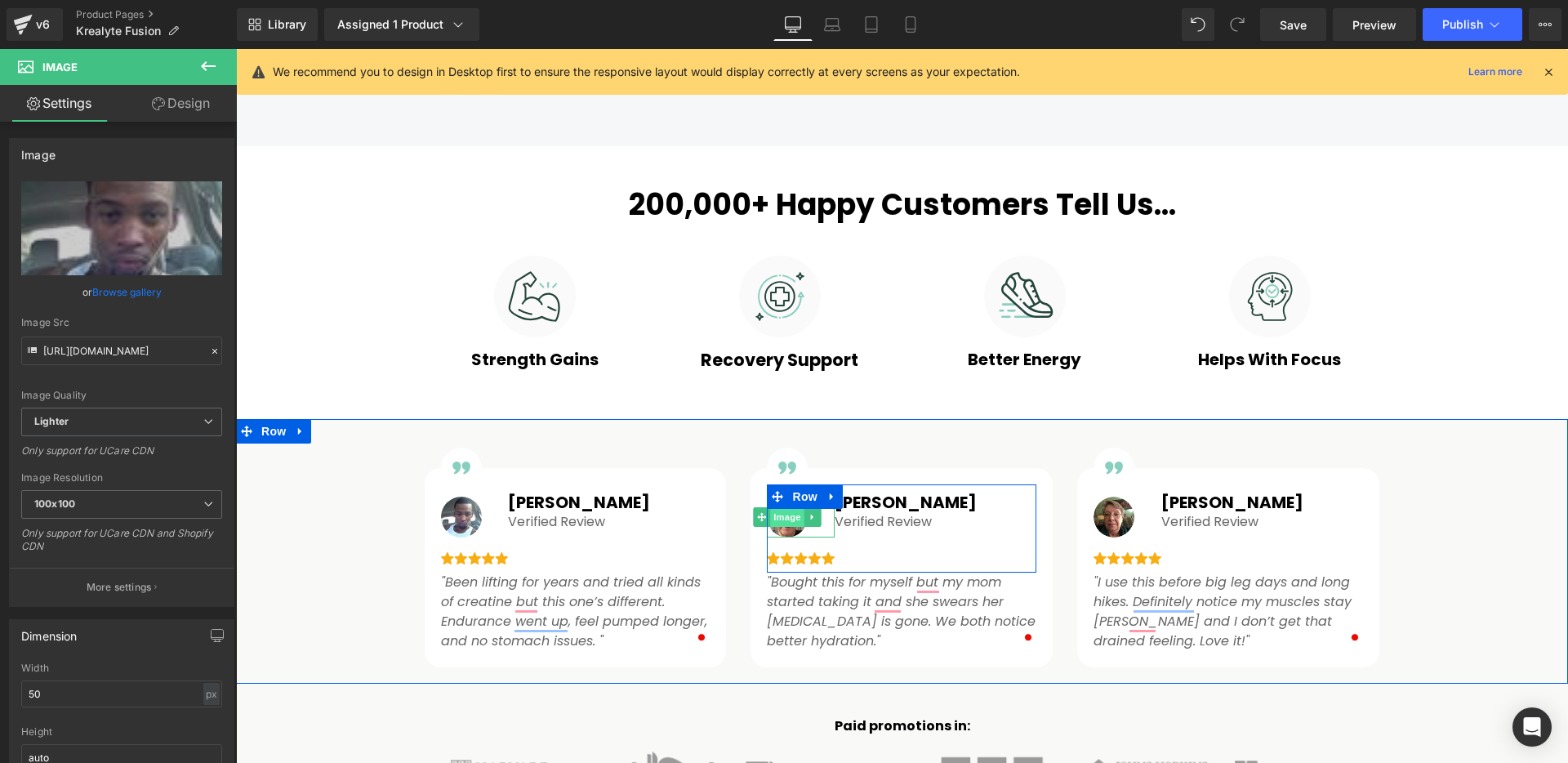
click at [780, 520] on span "Image" at bounding box center [788, 517] width 35 height 20
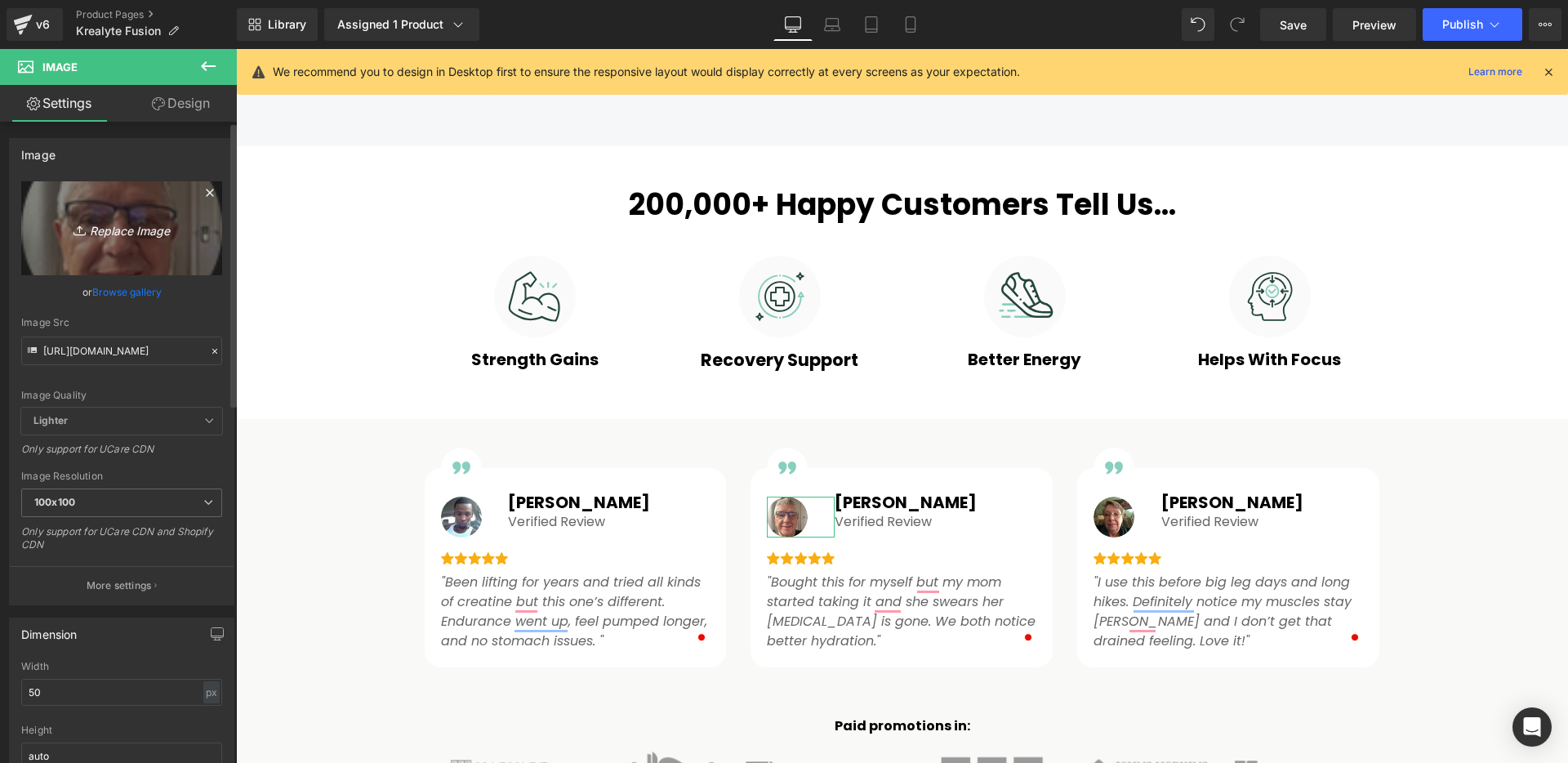
click at [129, 229] on icon "Replace Image" at bounding box center [121, 228] width 131 height 20
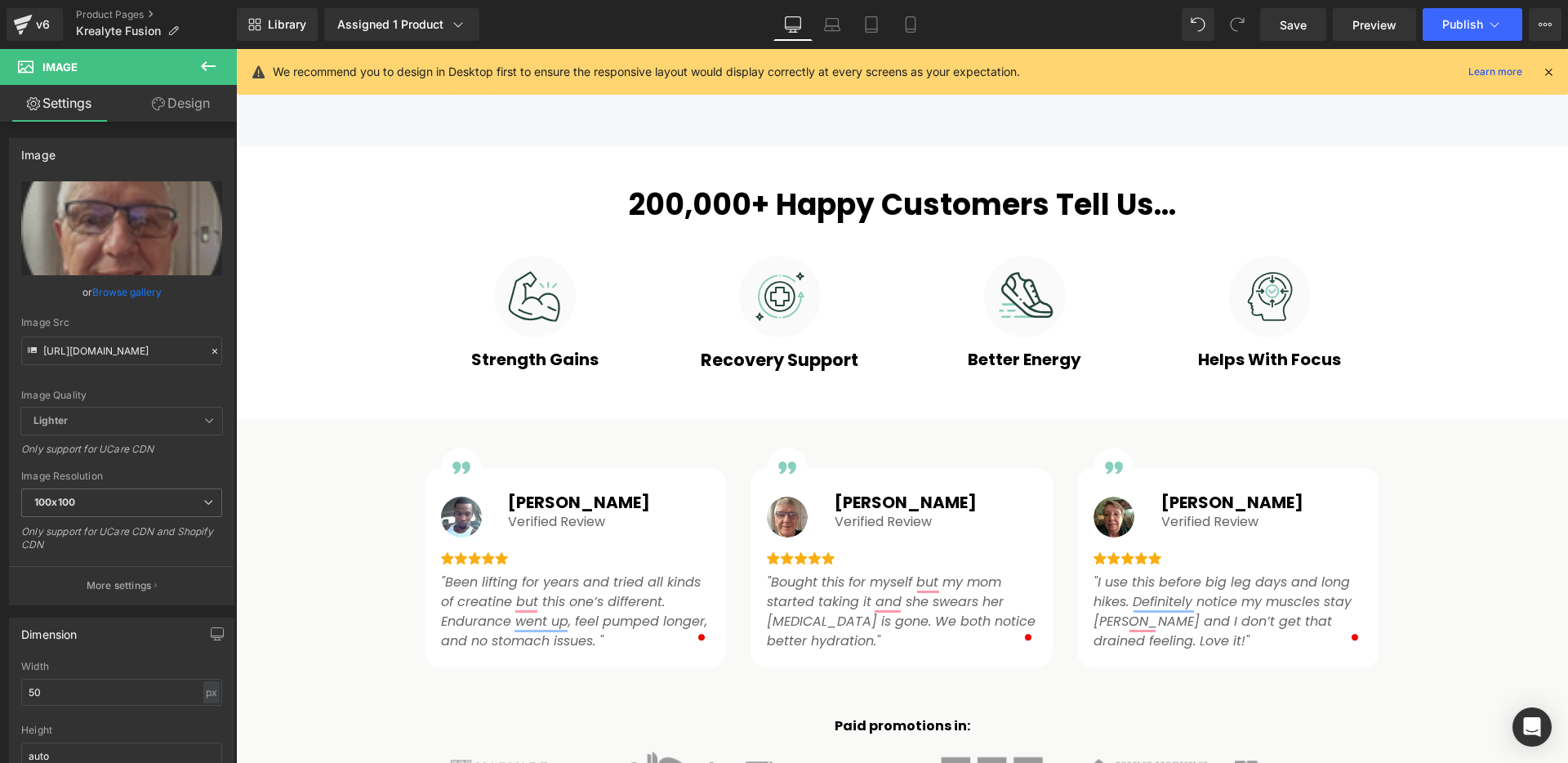
type input "C:\fakepath\img-rev-2.webp"
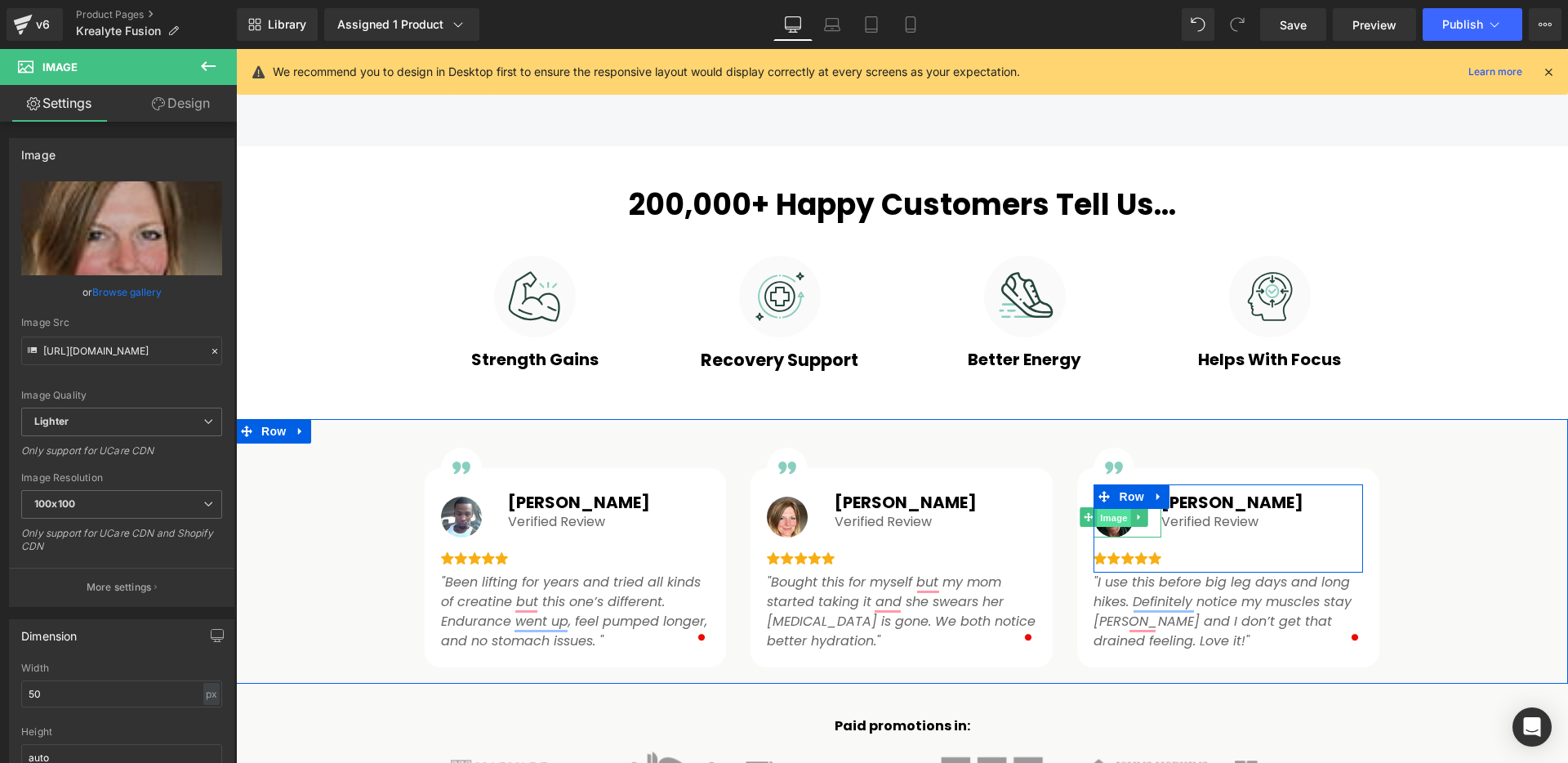
click at [1103, 523] on span "Image" at bounding box center [1115, 518] width 35 height 20
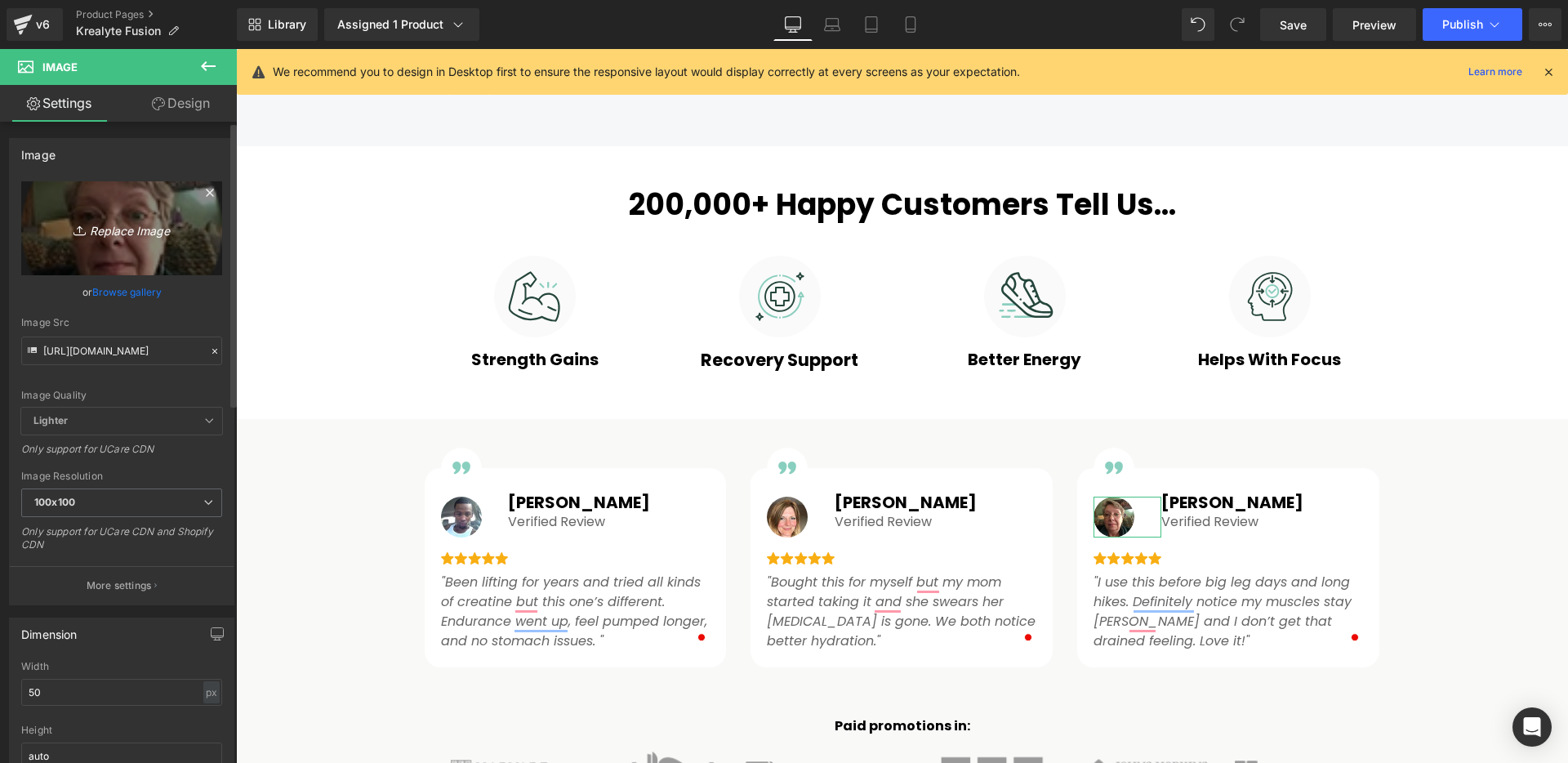
click at [127, 232] on icon "Replace Image" at bounding box center [121, 228] width 131 height 20
type input "C:\fakepath\img-rev-3.webp"
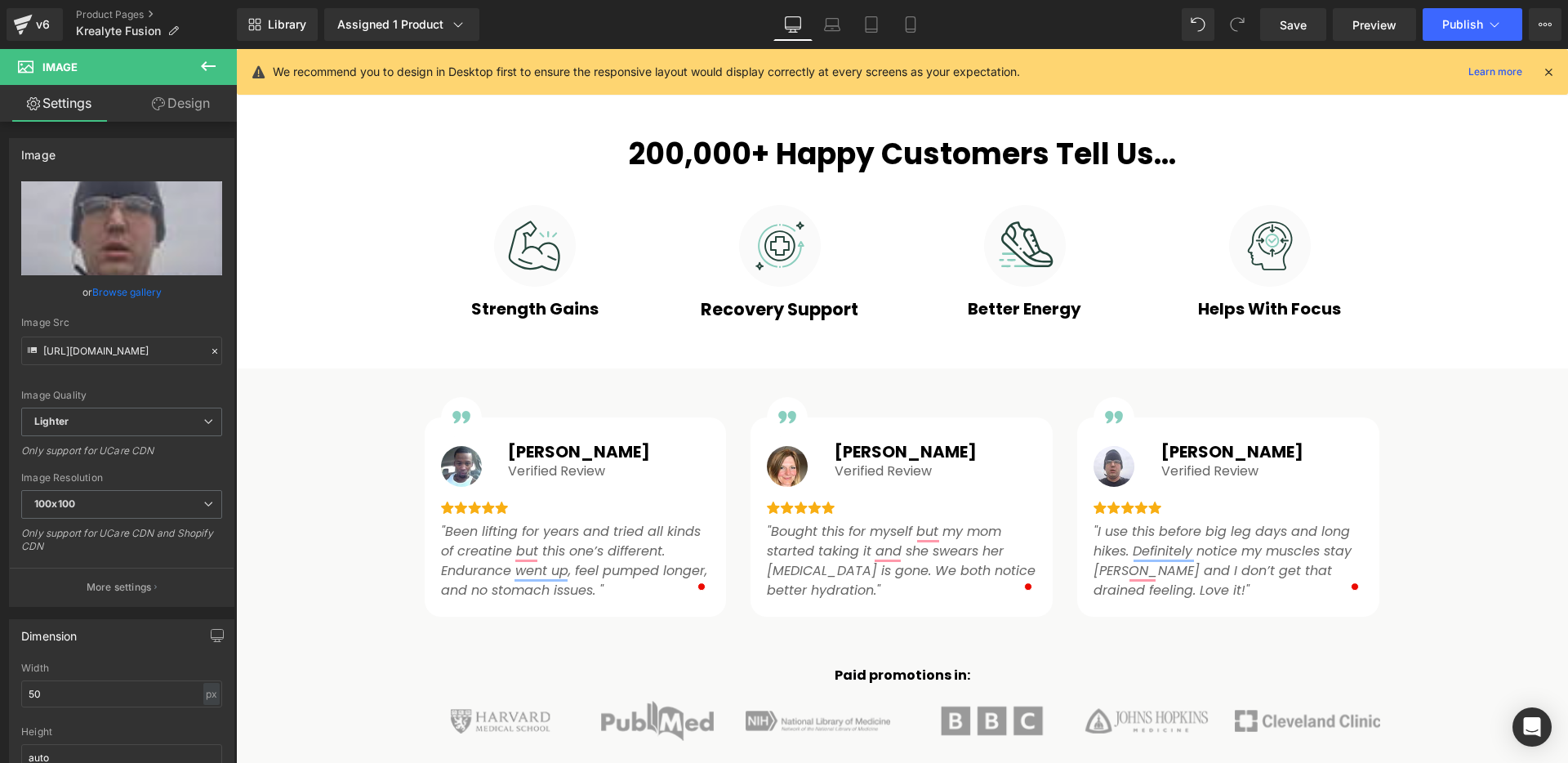
scroll to position [859, 0]
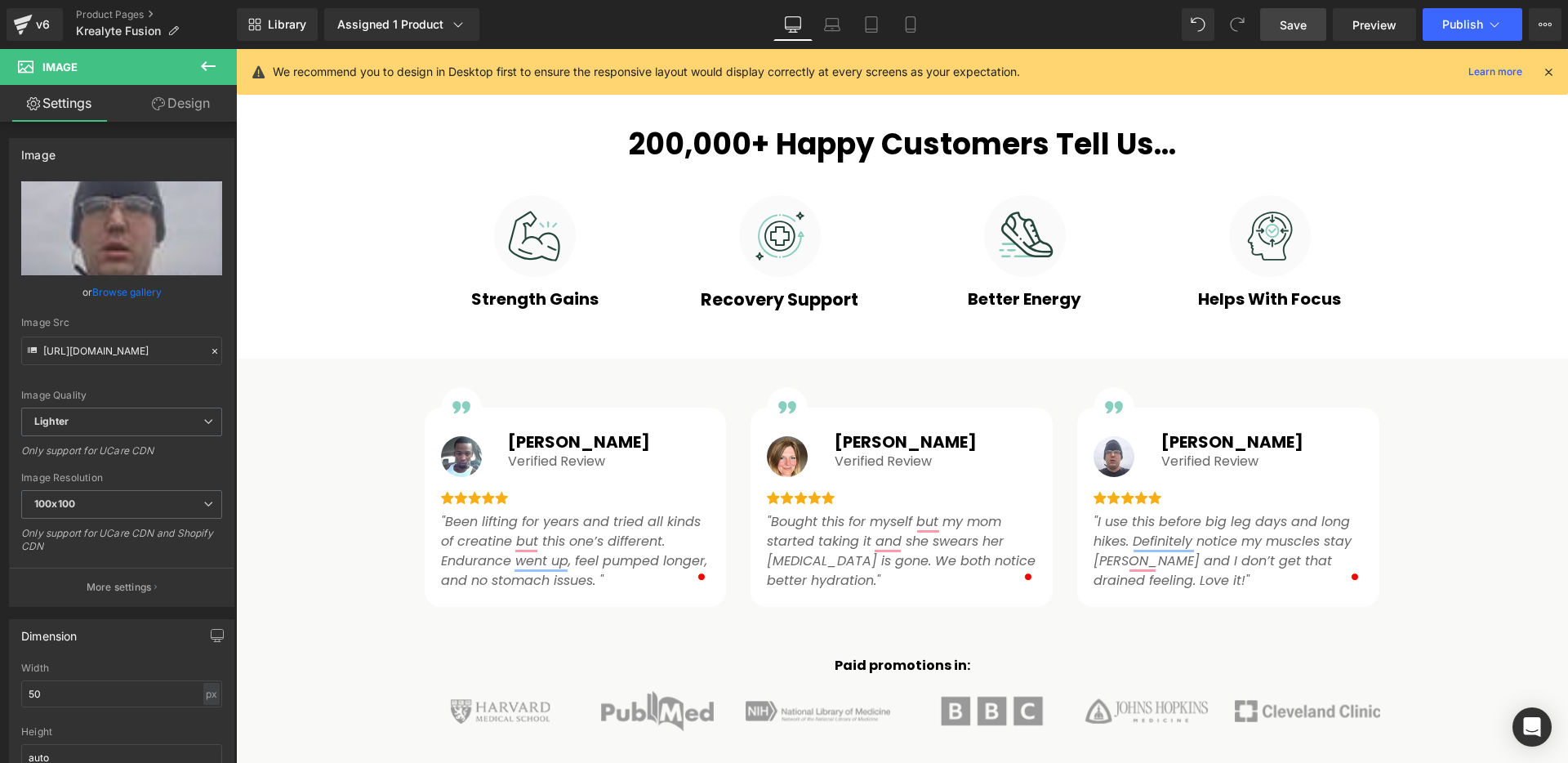
click at [1292, 26] on span "Save" at bounding box center [1293, 24] width 27 height 17
